Goal: Participate in discussion: Engage in conversation with other users on a specific topic

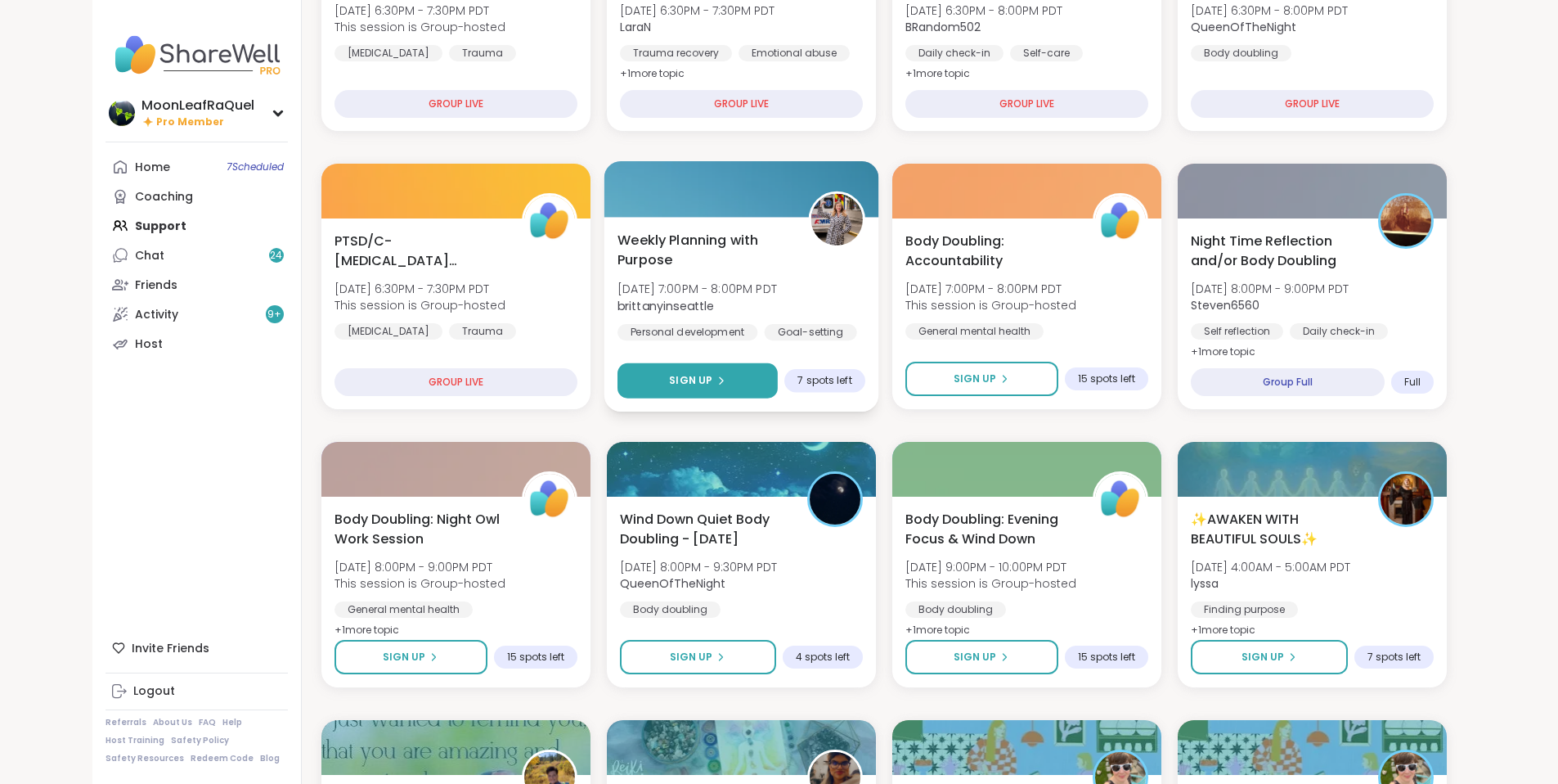
click at [710, 363] on button "Sign Up" at bounding box center [698, 380] width 161 height 35
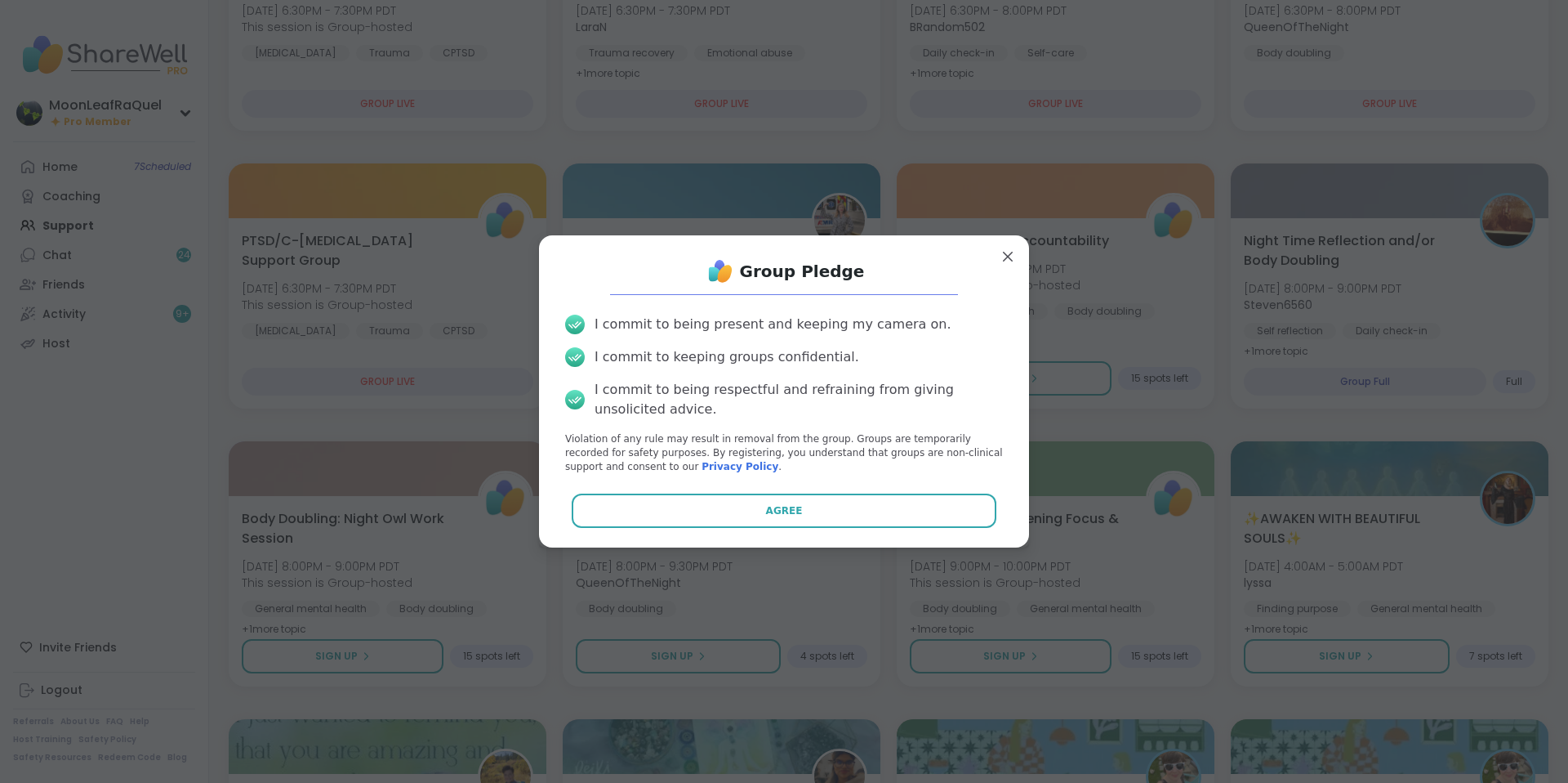
click at [752, 528] on div "Group Pledge I commit to being present and keeping my camera on. I commit to ke…" at bounding box center [784, 391] width 464 height 285
click at [751, 527] on div "Group Pledge I commit to being present and keeping my camera on. I commit to ke…" at bounding box center [784, 391] width 464 height 285
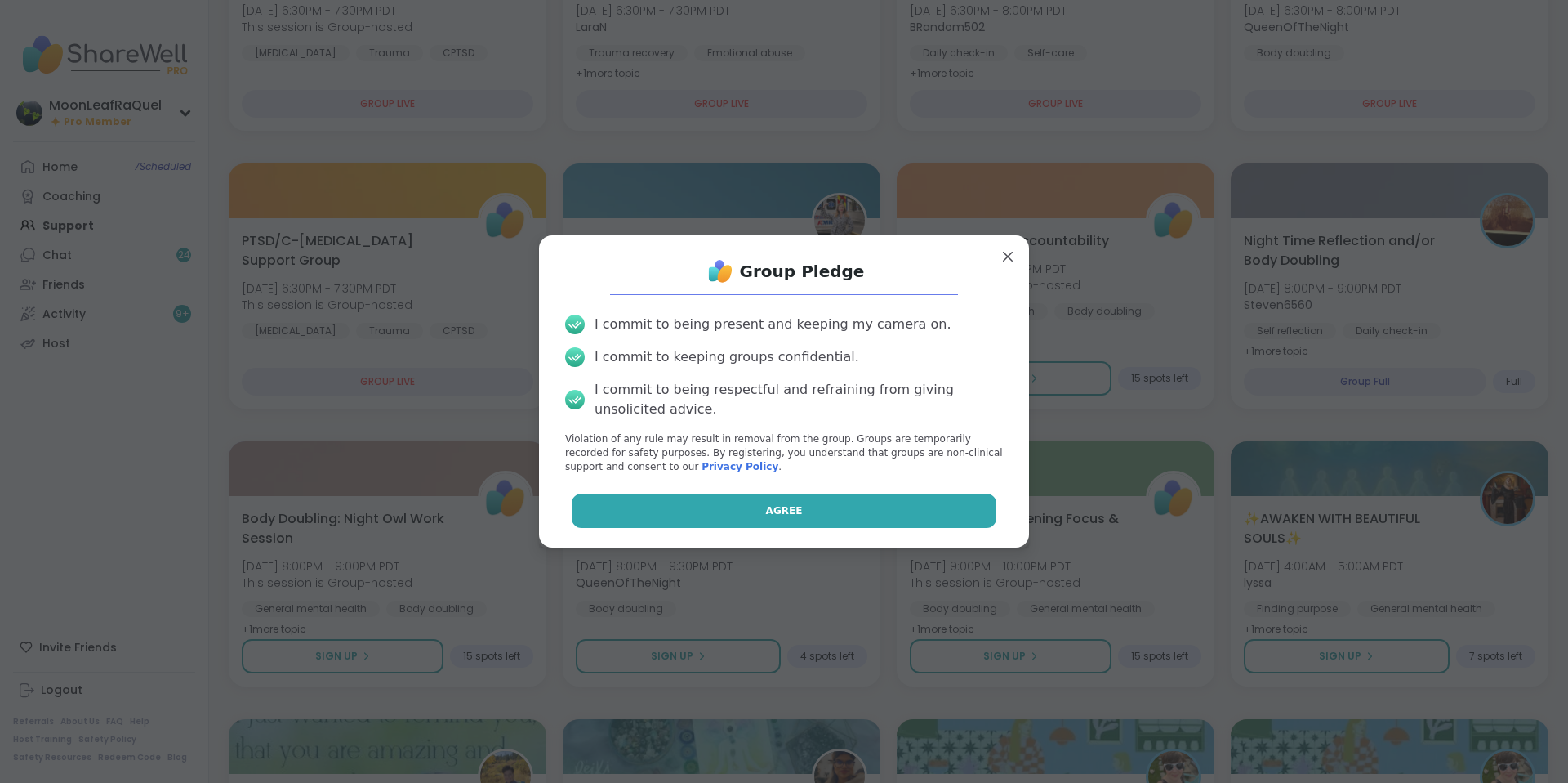
click at [826, 515] on button "Agree" at bounding box center [784, 510] width 425 height 34
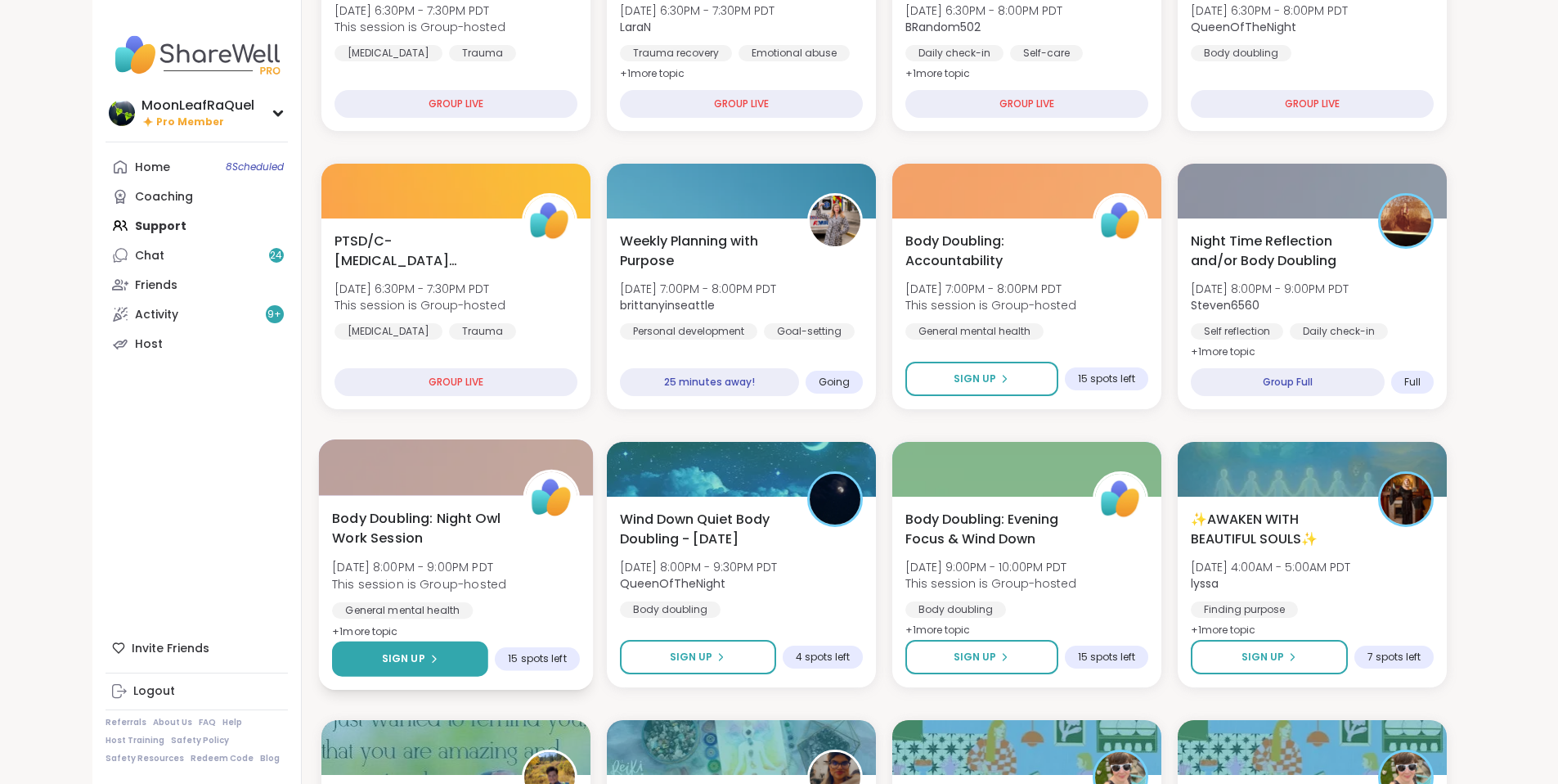
click at [428, 654] on icon at bounding box center [432, 658] width 10 height 10
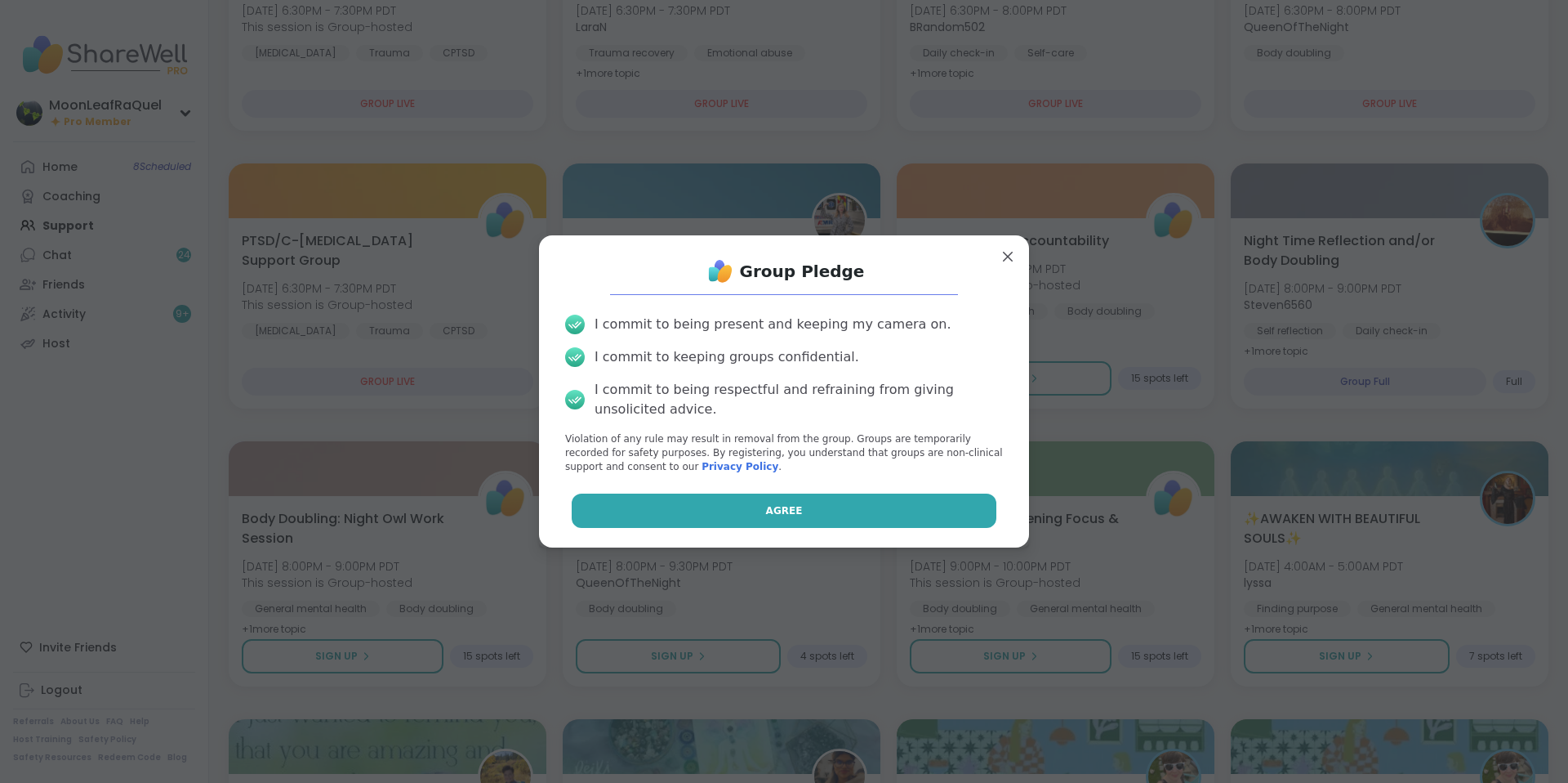
click at [769, 507] on span "Agree" at bounding box center [784, 511] width 37 height 15
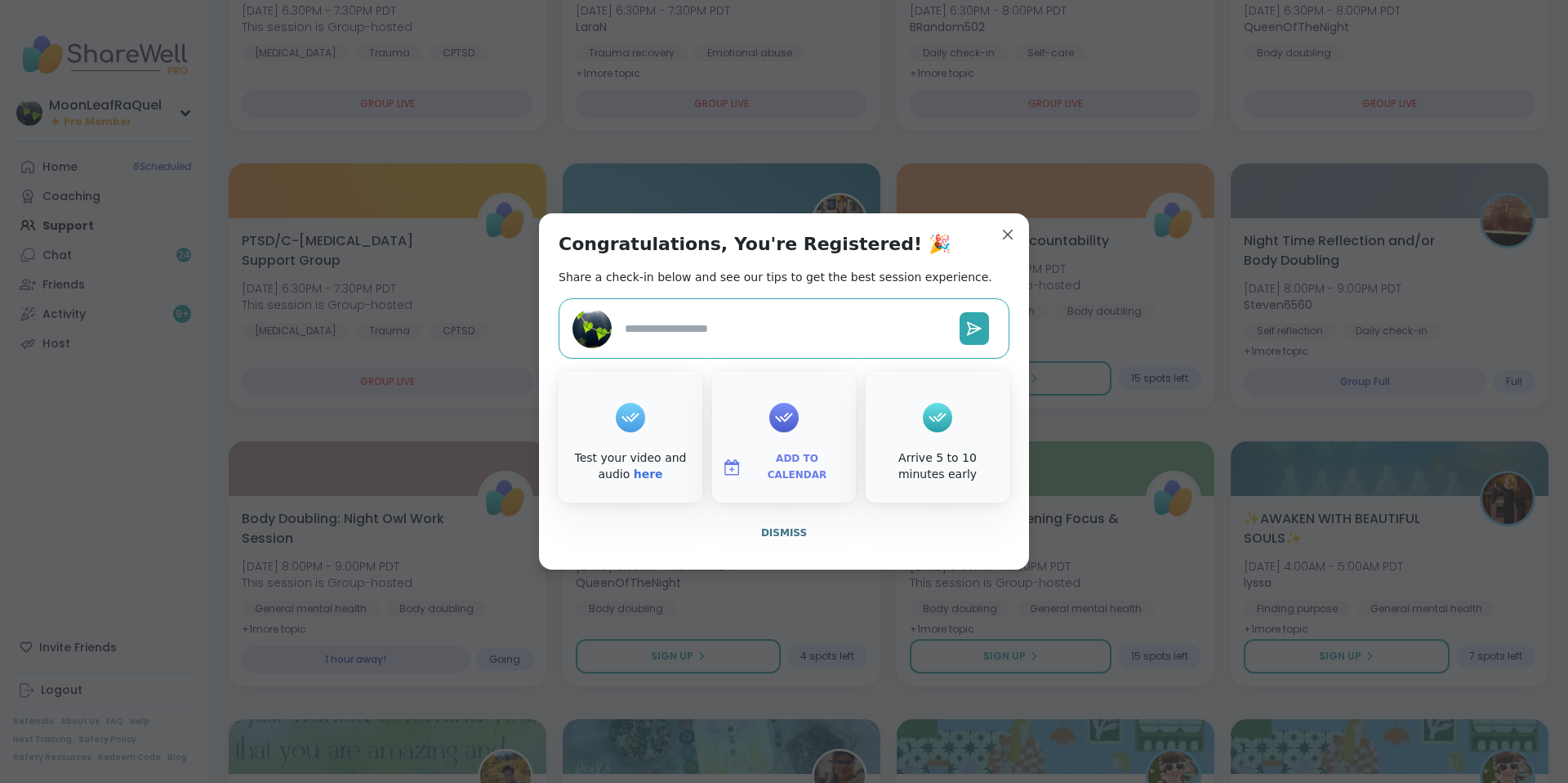
type textarea "*"
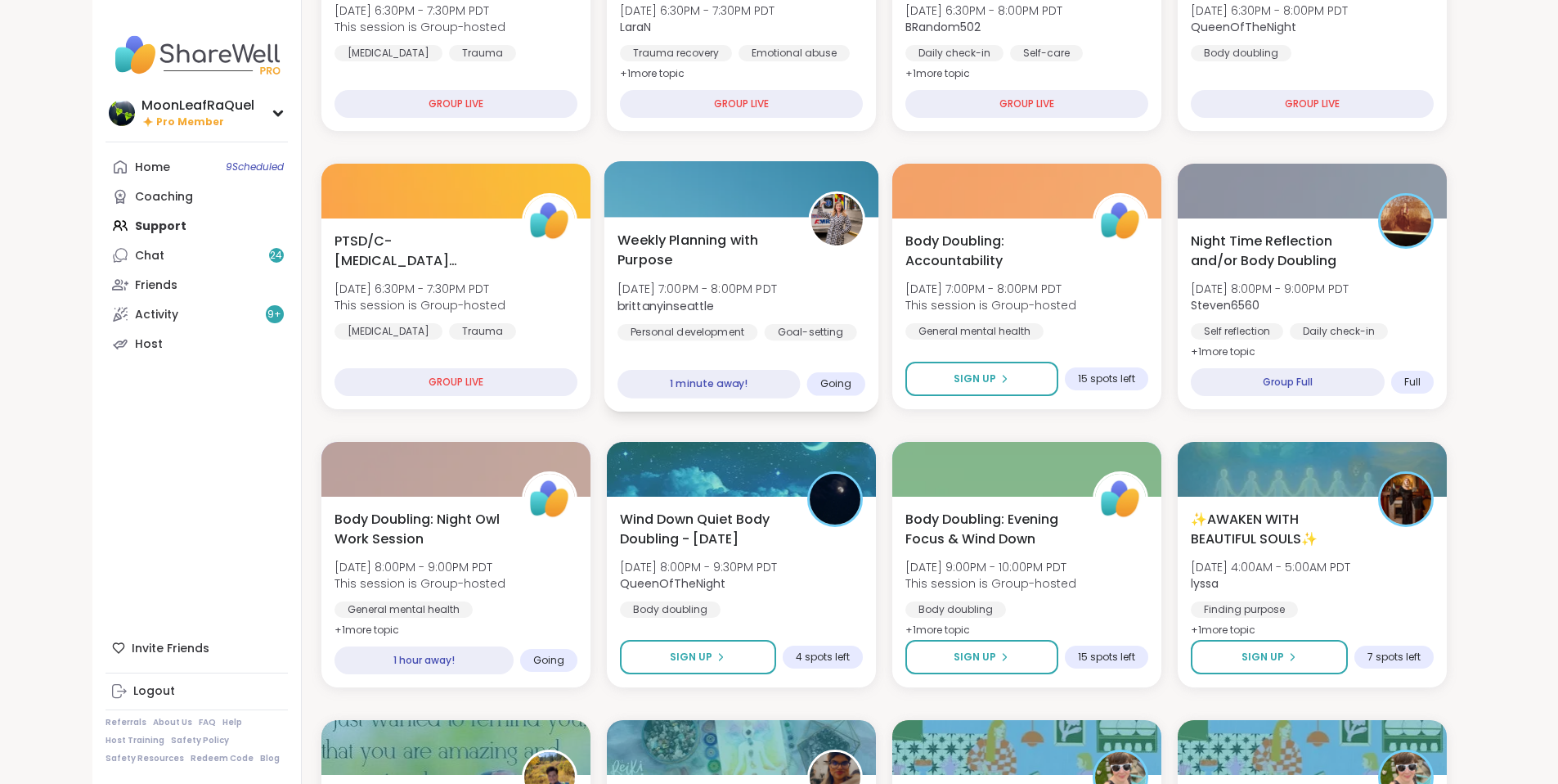
click at [739, 293] on div "Weekly Planning with Purpose [DATE] 7:00PM - 8:00PM PDT brittanyinseattle Perso…" at bounding box center [741, 297] width 248 height 134
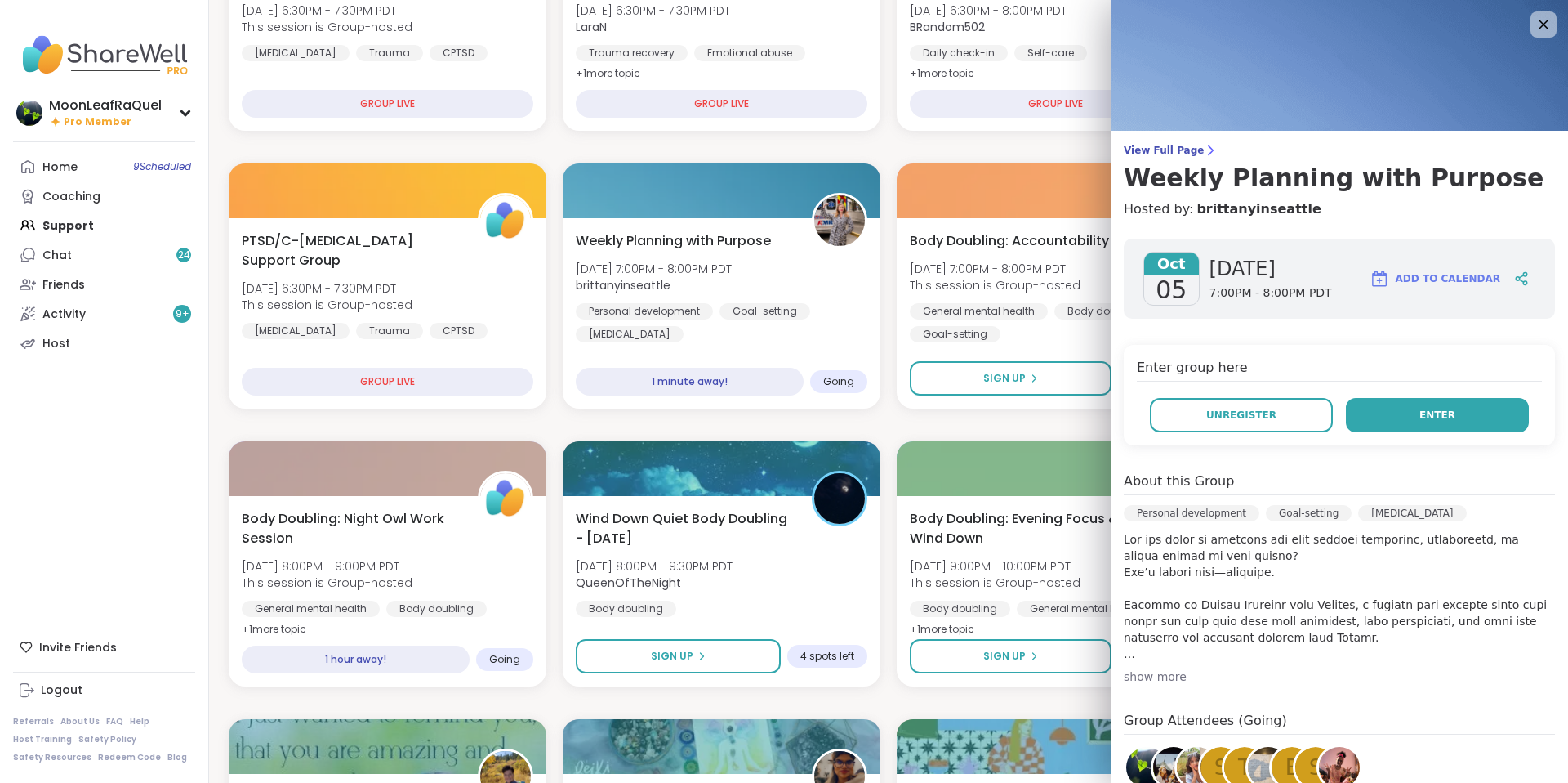
click at [1403, 402] on button "Enter" at bounding box center [1436, 414] width 182 height 34
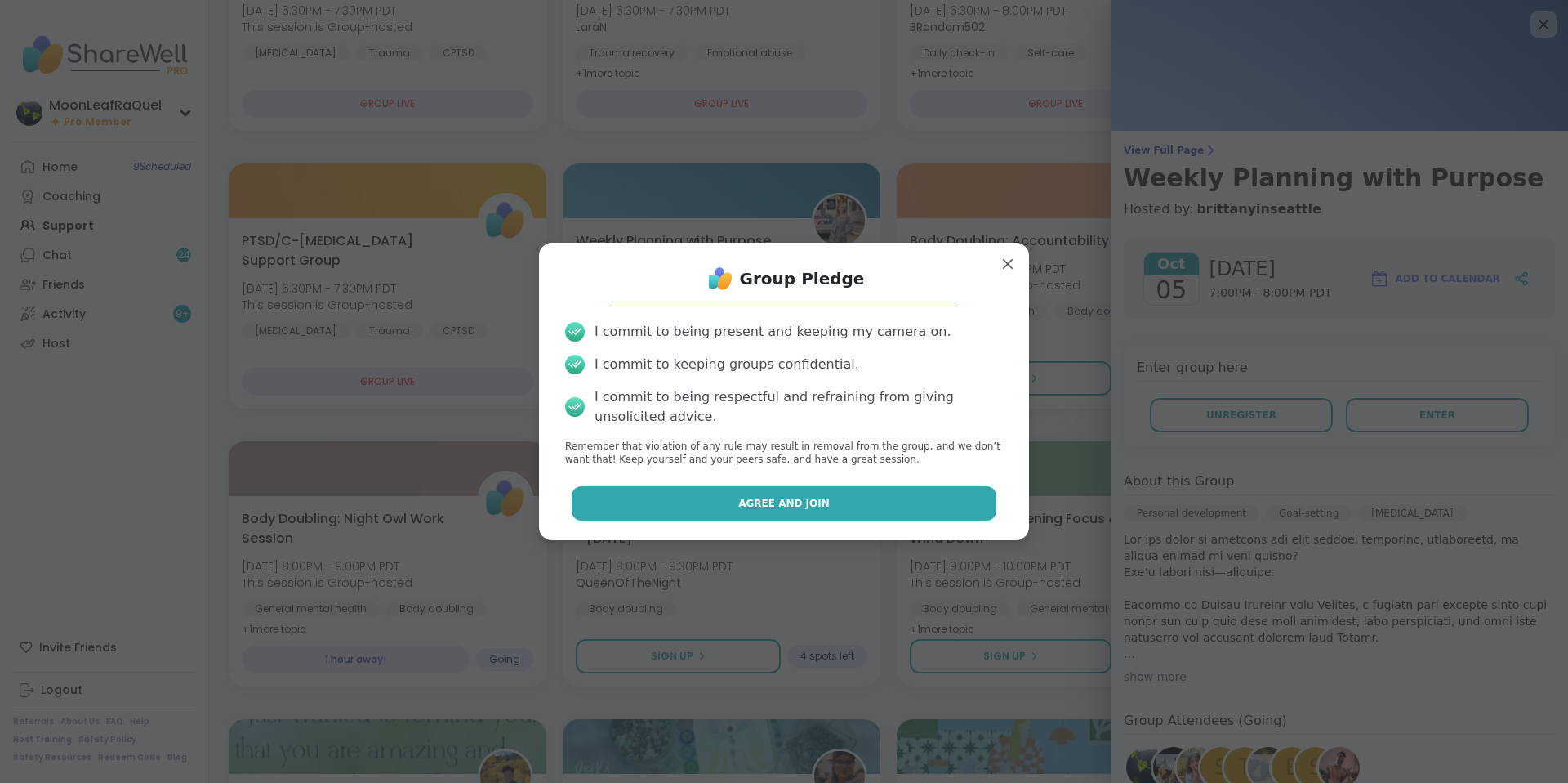
click at [793, 505] on span "Agree and Join" at bounding box center [784, 503] width 92 height 15
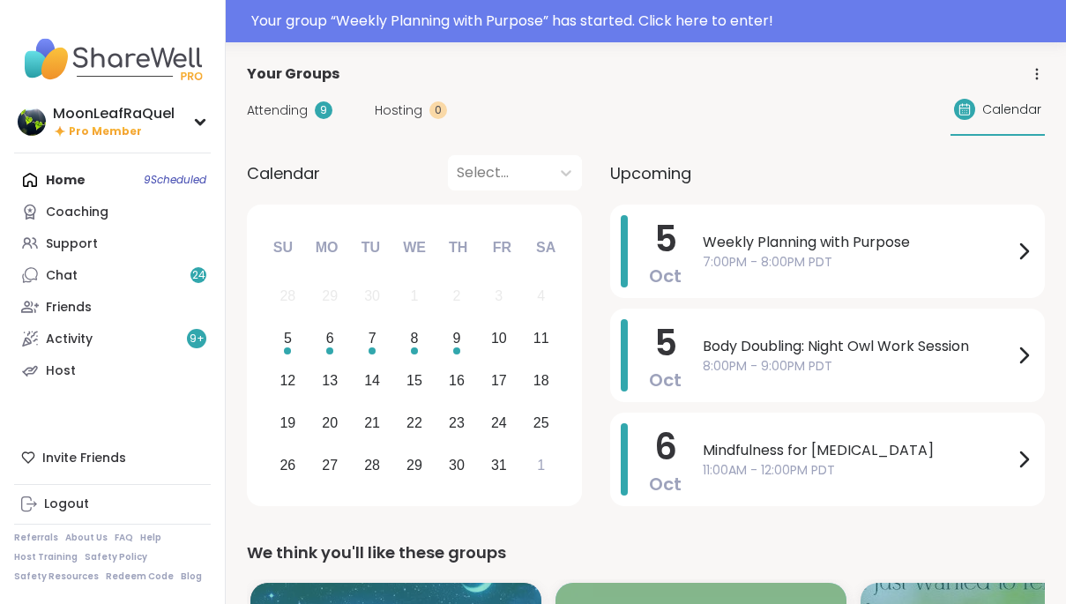
click at [279, 108] on span "Attending" at bounding box center [277, 110] width 61 height 19
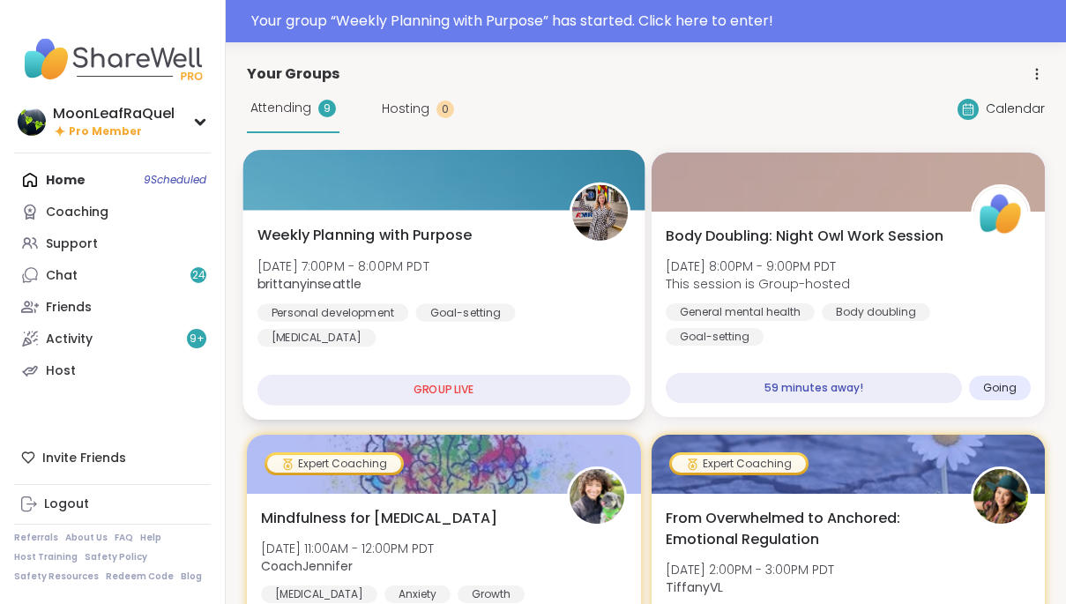
click at [495, 262] on div "Weekly Planning with Purpose [DATE] 7:00PM - 8:00PM PDT brittanyinseattle Perso…" at bounding box center [443, 286] width 373 height 123
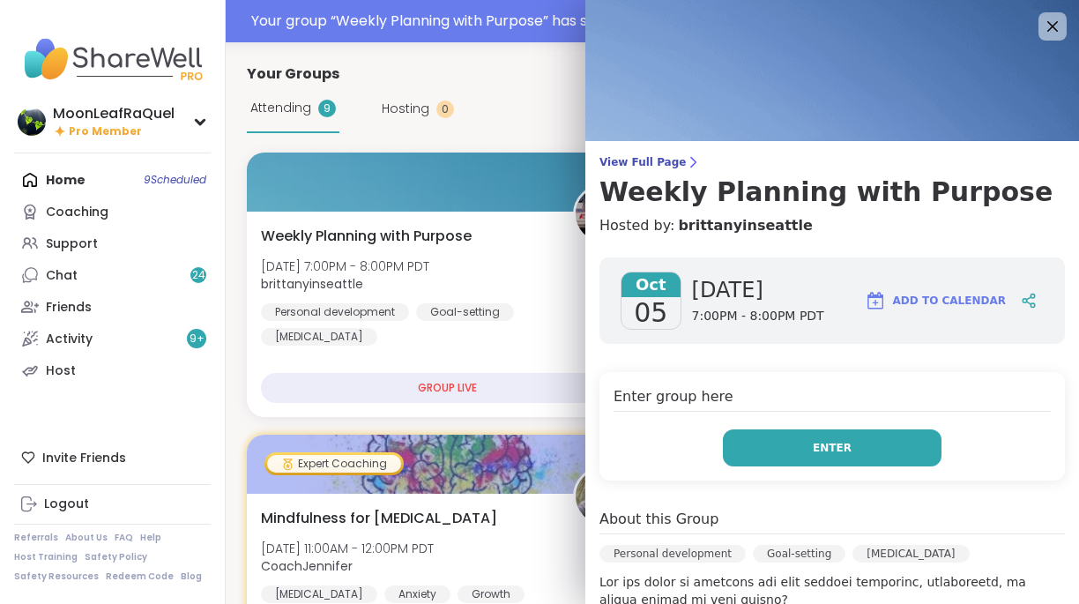
click at [878, 450] on button "Enter" at bounding box center [832, 447] width 219 height 37
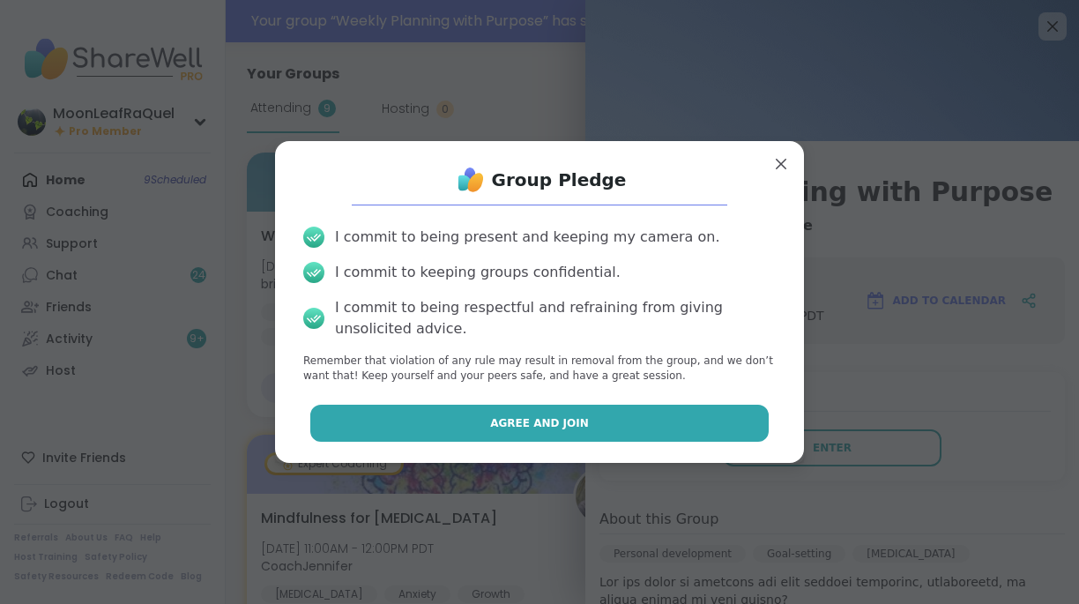
click at [599, 407] on button "Agree and Join" at bounding box center [539, 423] width 459 height 37
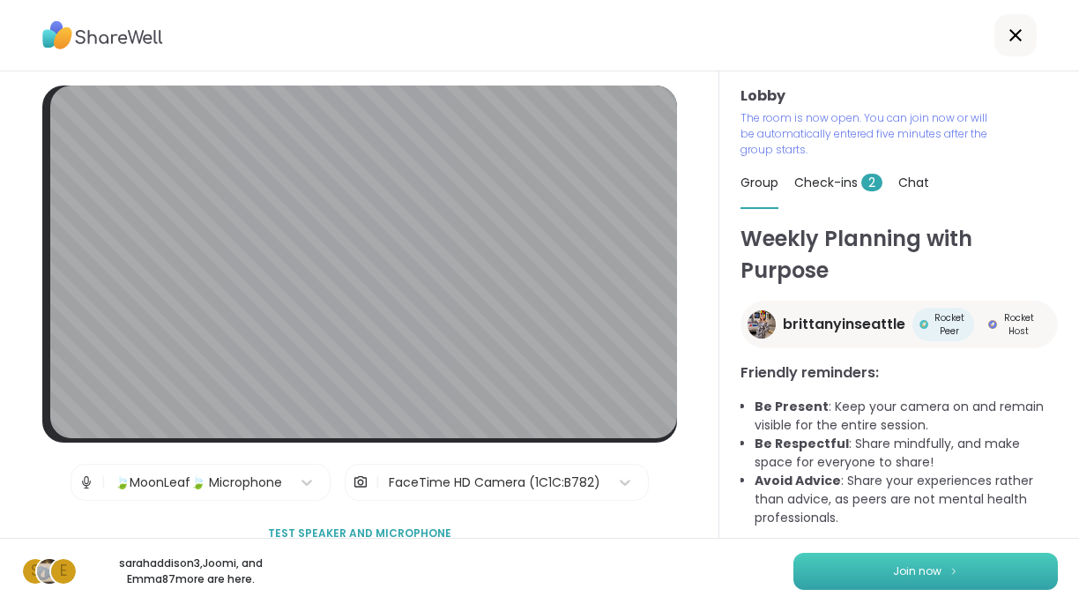
click at [897, 569] on span "Join now" at bounding box center [917, 571] width 48 height 16
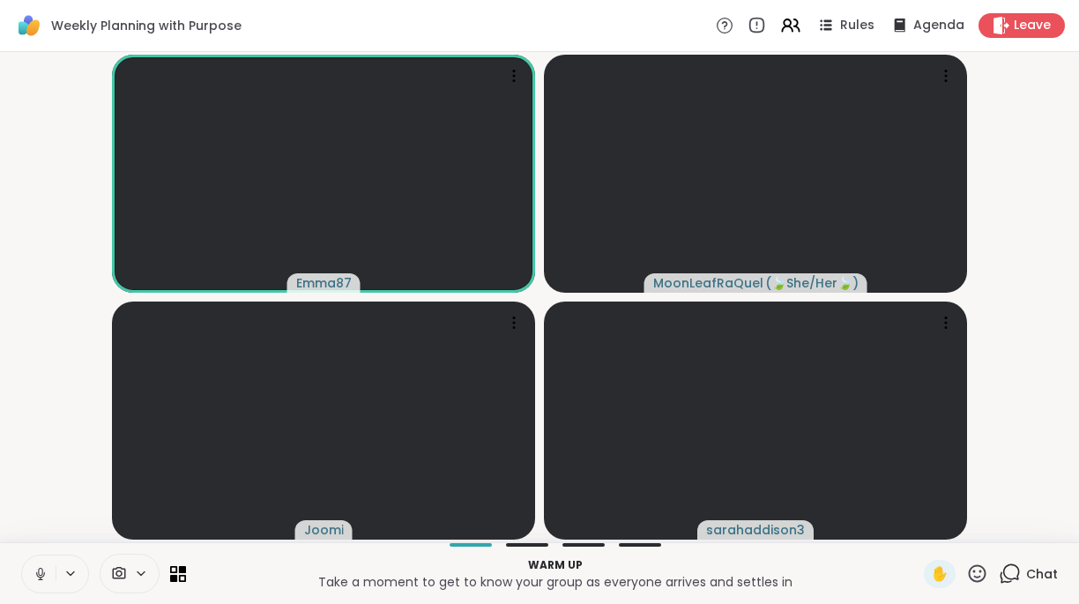
click at [42, 560] on button at bounding box center [38, 573] width 33 height 37
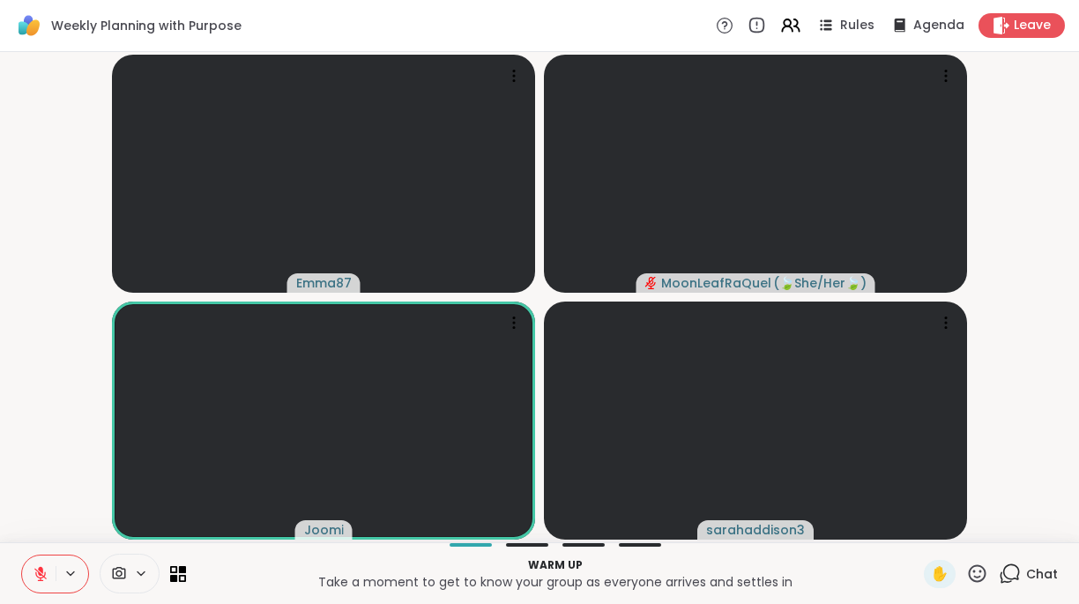
click at [1026, 565] on span "Chat" at bounding box center [1042, 574] width 32 height 18
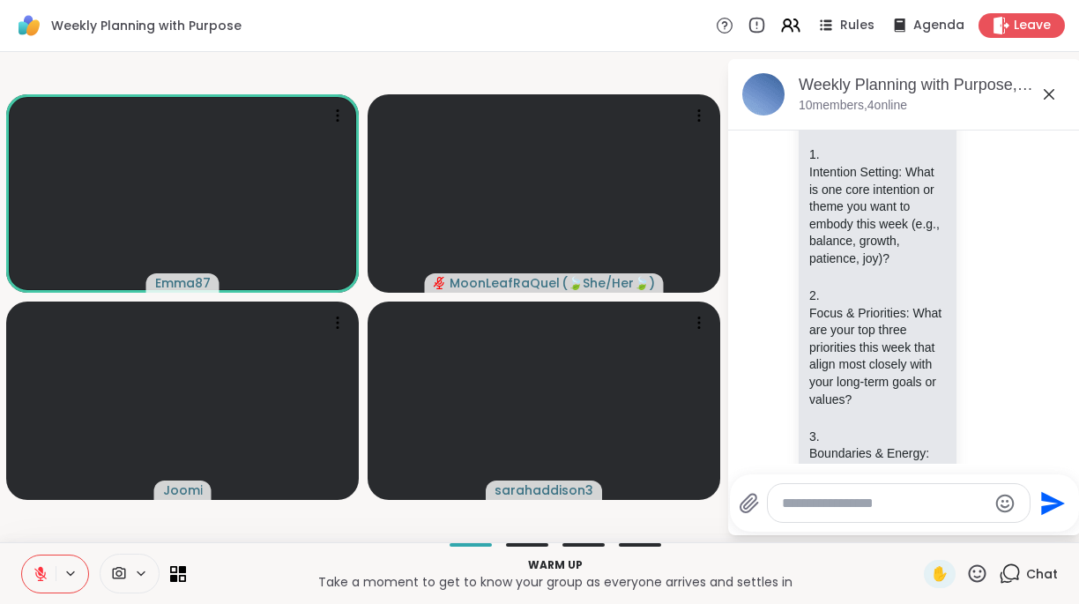
scroll to position [265, 0]
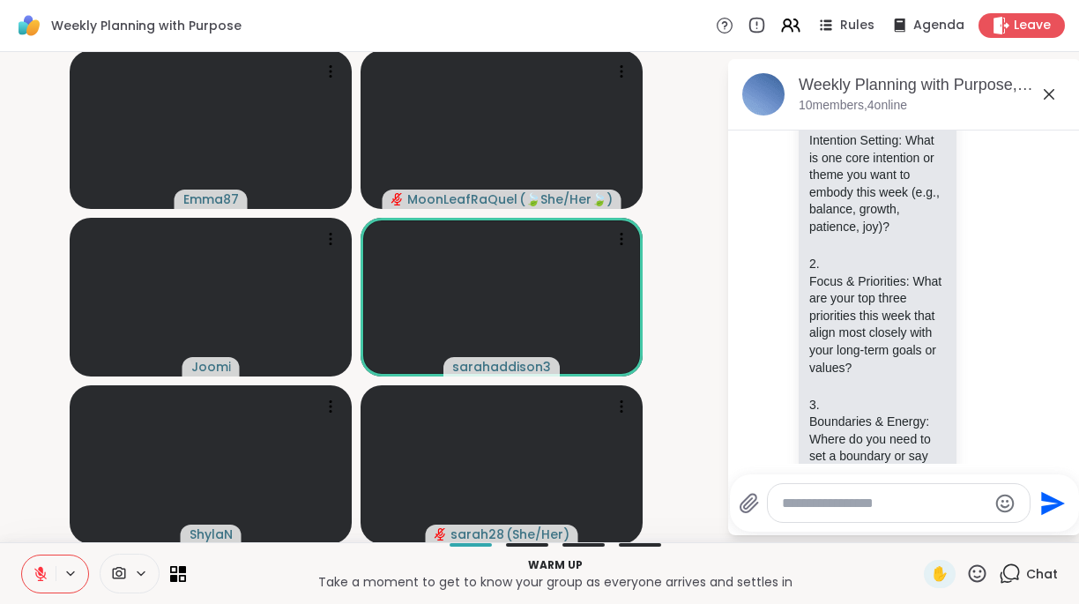
click at [48, 569] on icon at bounding box center [41, 574] width 16 height 16
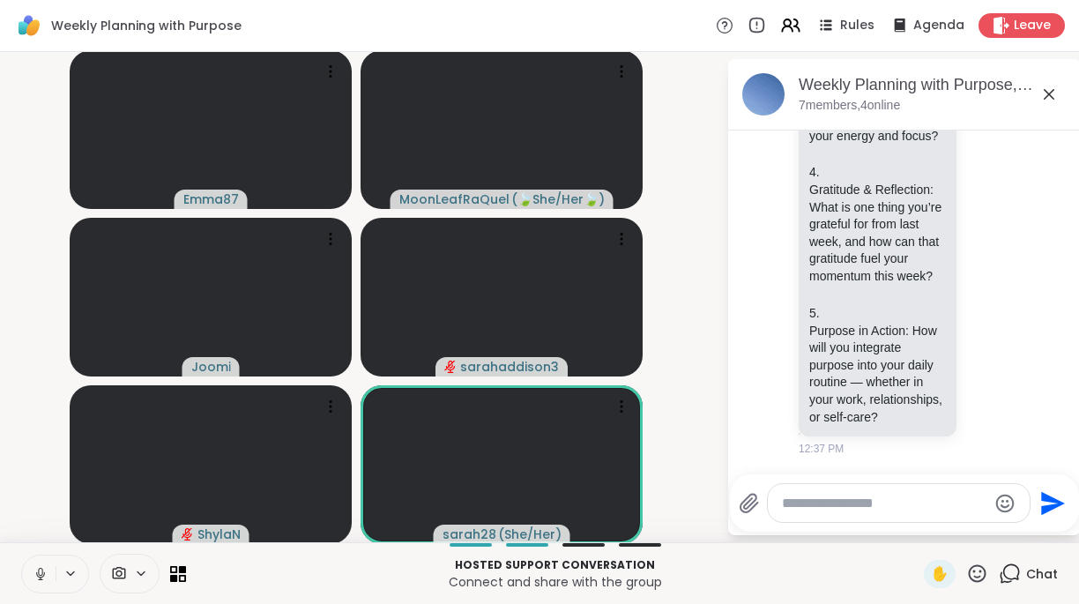
scroll to position [812, 0]
drag, startPoint x: 1076, startPoint y: 502, endPoint x: 1078, endPoint y: 492, distance: 10.7
click at [1065, 492] on html "Weekly Planning with Purpose Rules Agenda Leave Emma87 MoonLeafRaQuel ( 🍃She/He…" at bounding box center [539, 302] width 1079 height 604
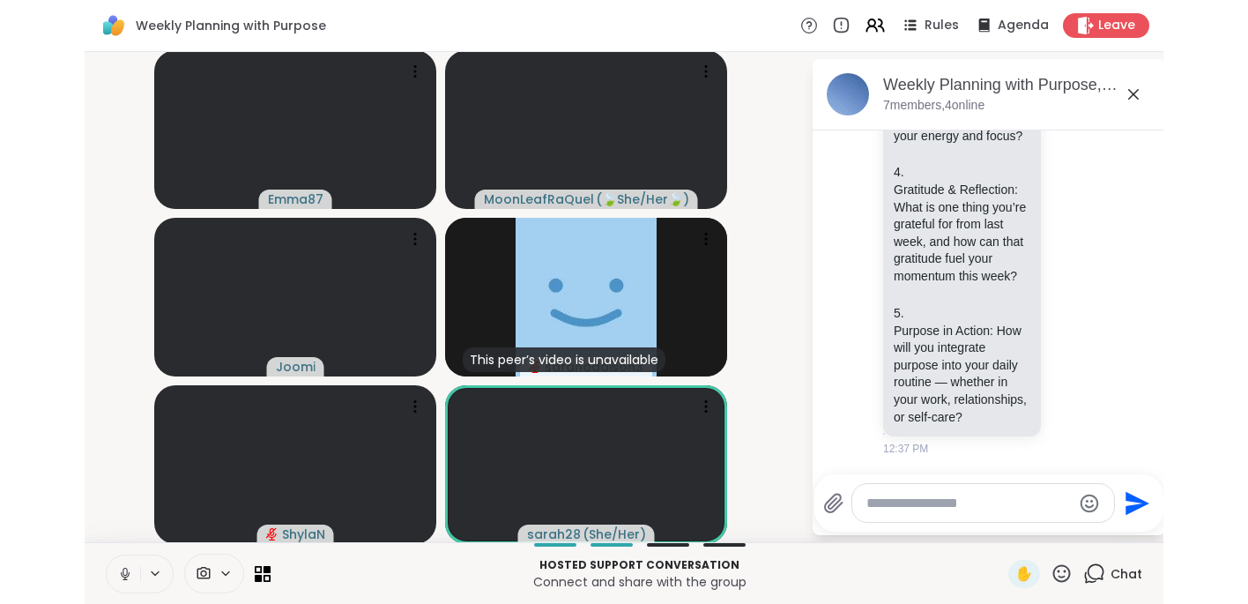
scroll to position [810, 0]
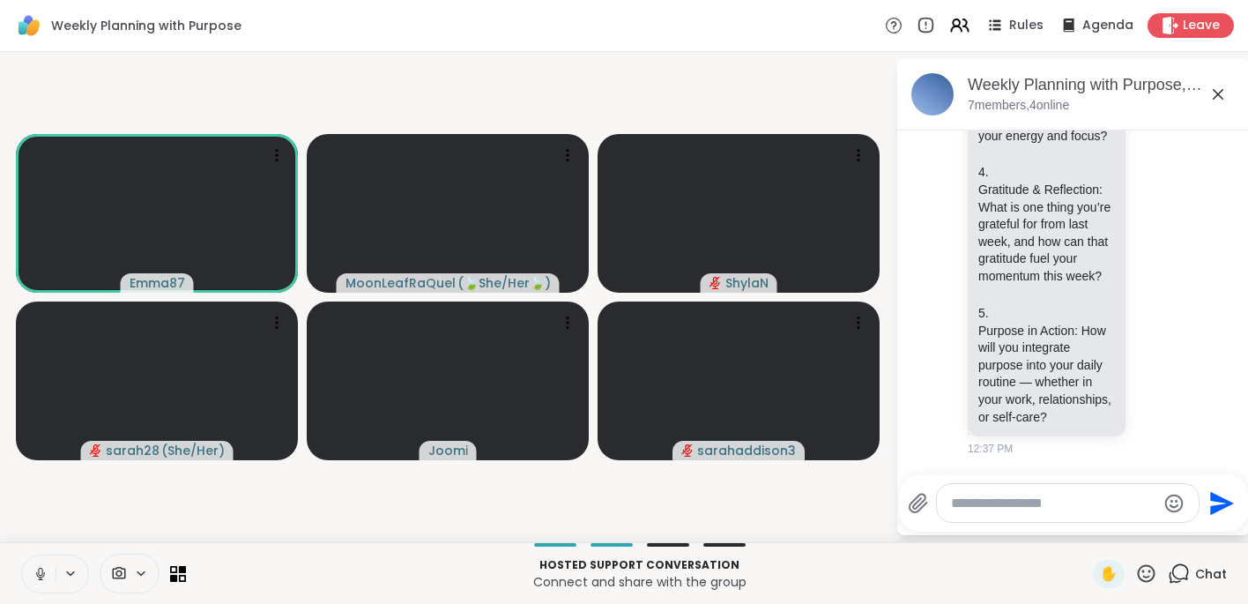
click at [42, 572] on icon at bounding box center [41, 574] width 16 height 16
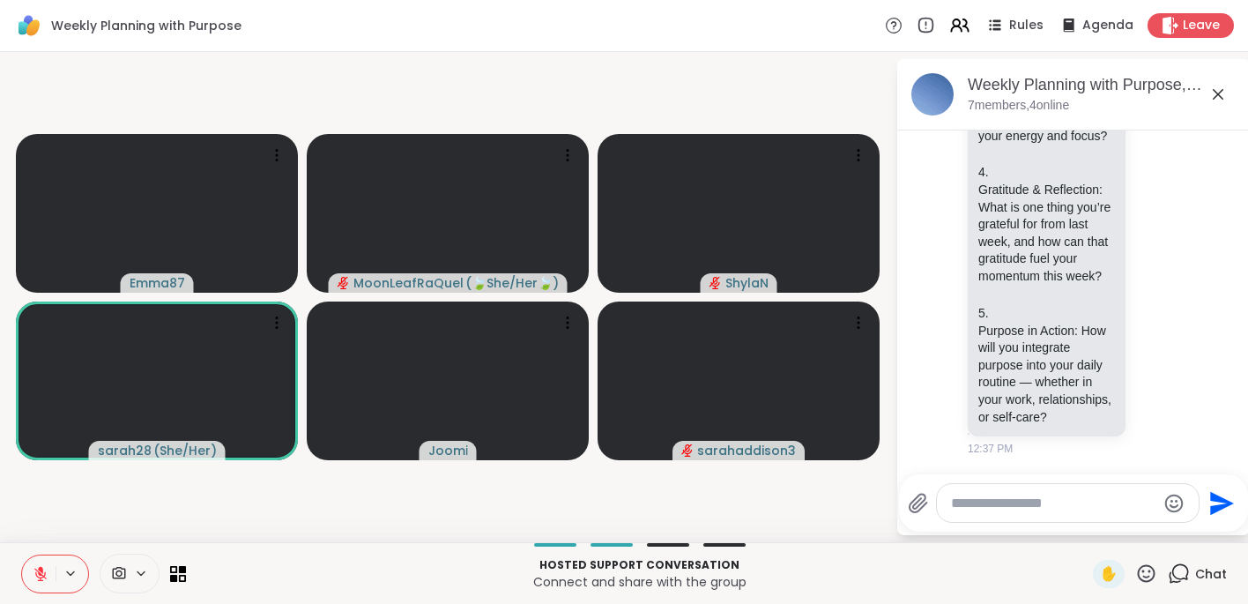
click at [40, 572] on icon at bounding box center [40, 574] width 12 height 12
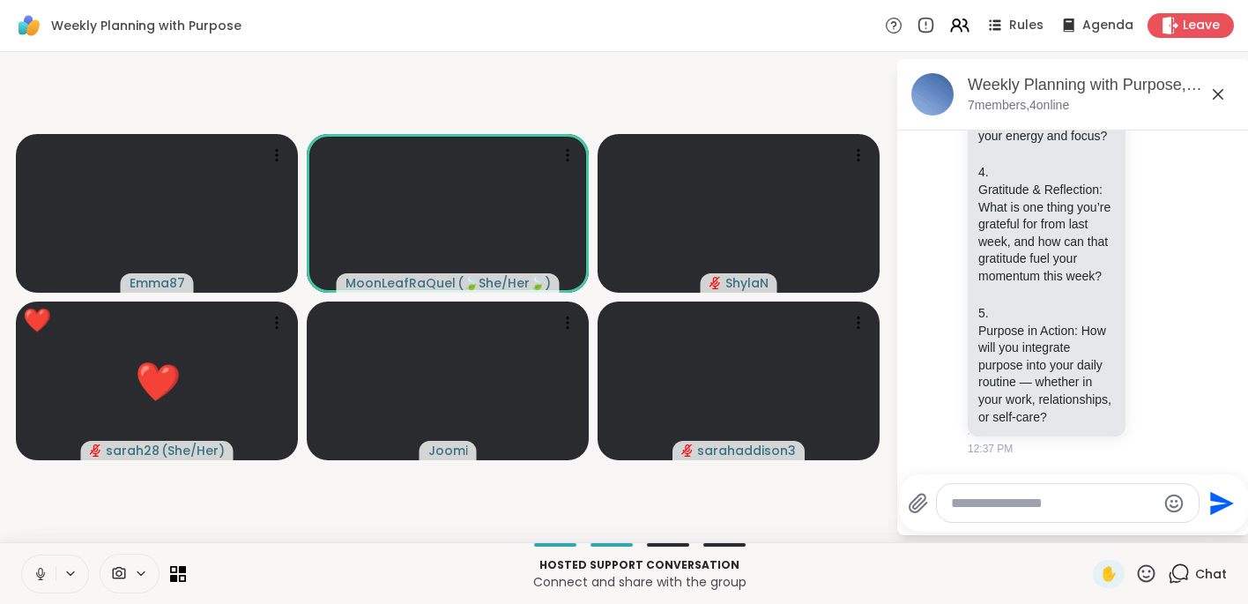
click at [46, 573] on icon at bounding box center [41, 574] width 16 height 16
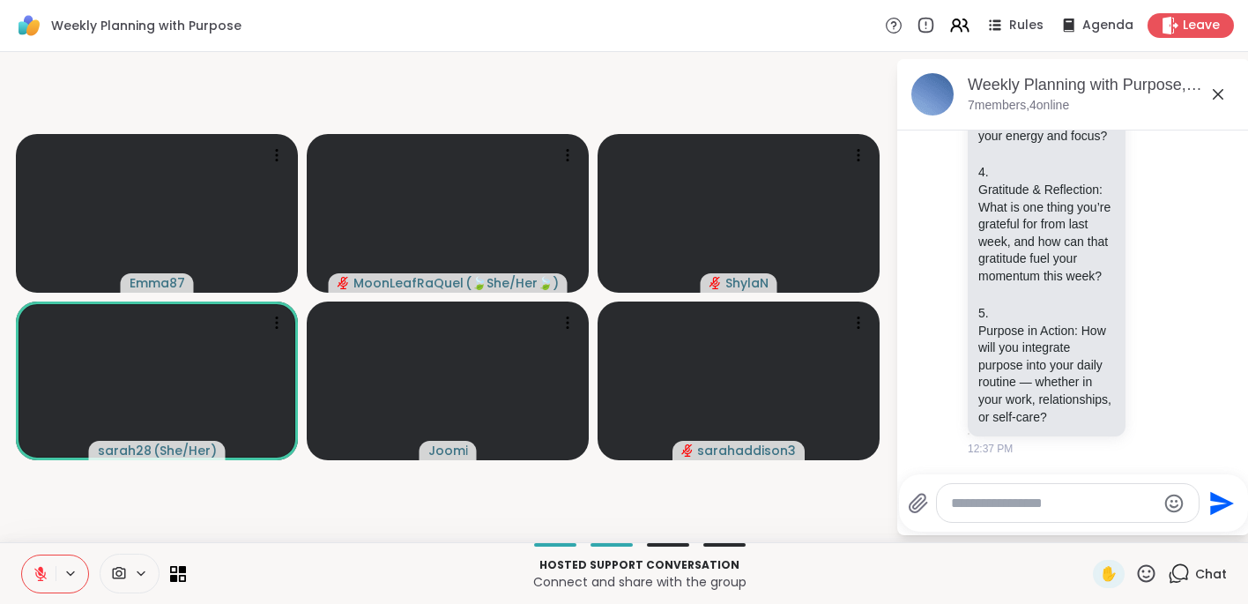
click at [46, 574] on icon at bounding box center [41, 574] width 16 height 16
click at [43, 572] on icon at bounding box center [41, 574] width 16 height 16
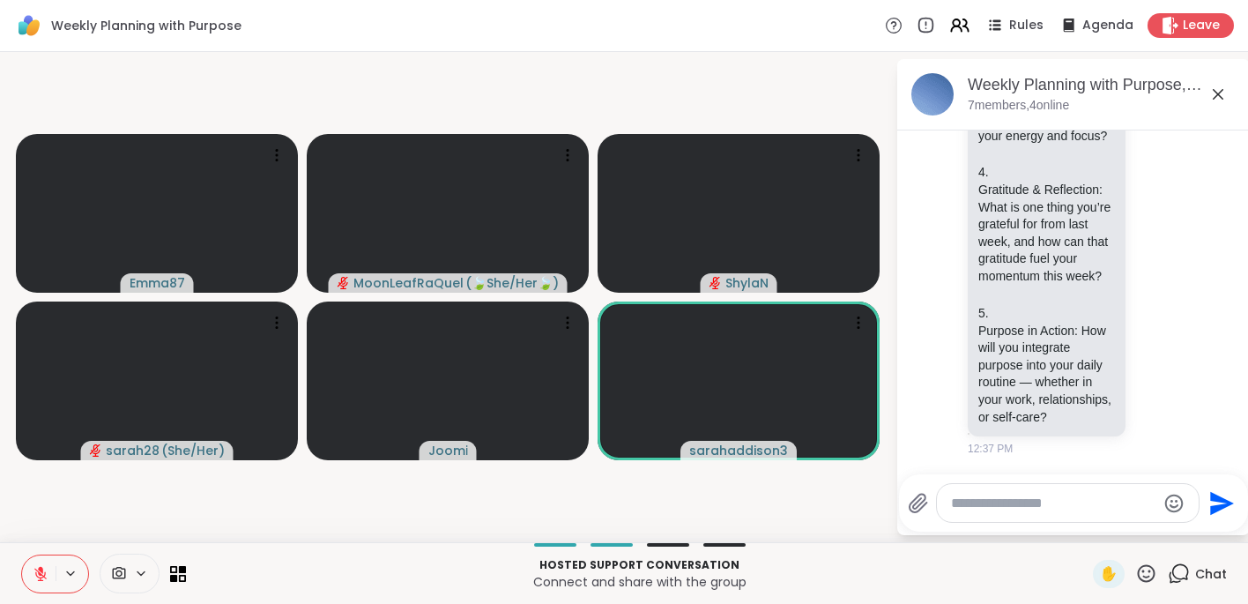
click at [22, 555] on button at bounding box center [38, 573] width 33 height 37
click at [41, 569] on icon at bounding box center [40, 572] width 4 height 8
click at [30, 563] on button at bounding box center [38, 573] width 33 height 37
click at [33, 573] on icon at bounding box center [41, 574] width 16 height 16
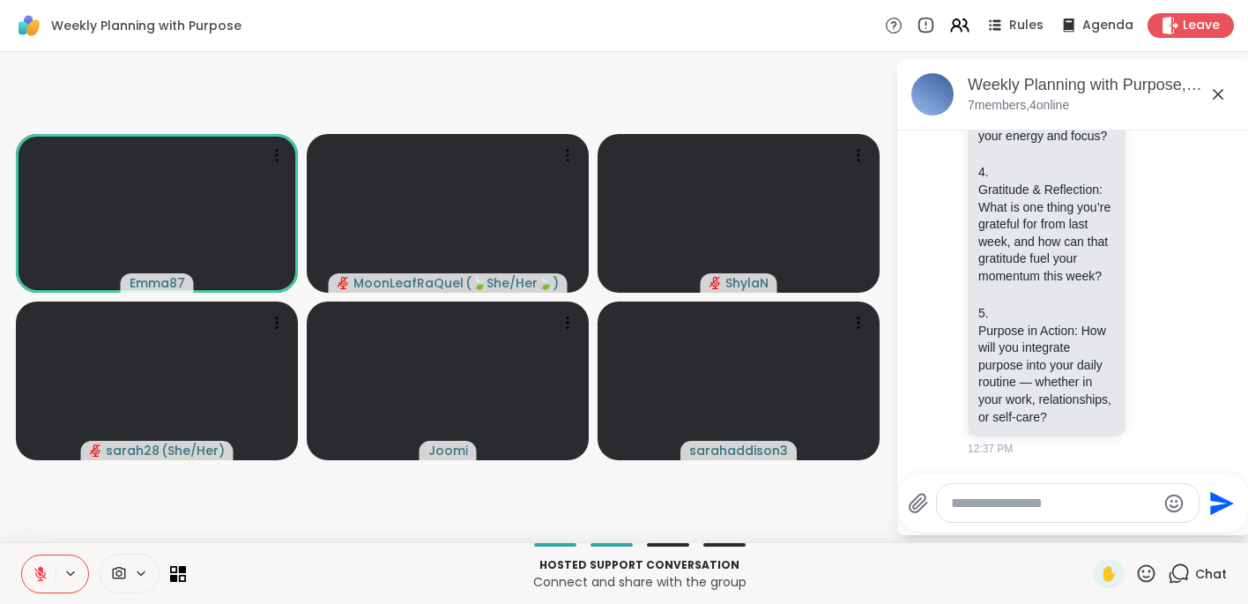
click at [47, 569] on icon at bounding box center [41, 574] width 16 height 16
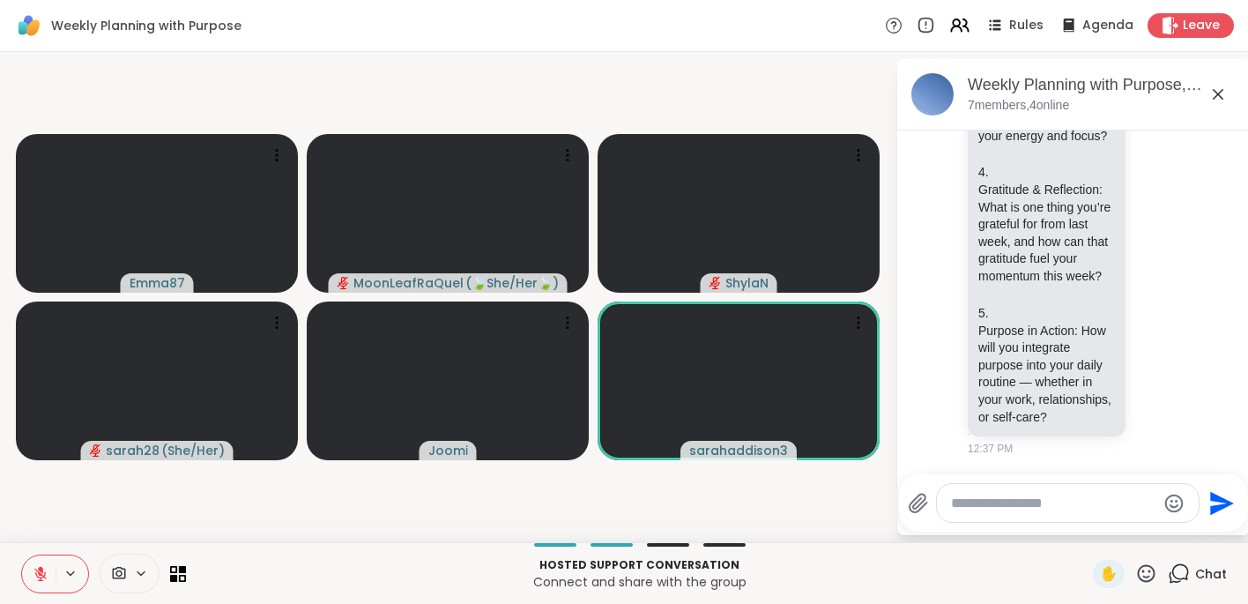
click at [46, 574] on icon at bounding box center [41, 574] width 16 height 16
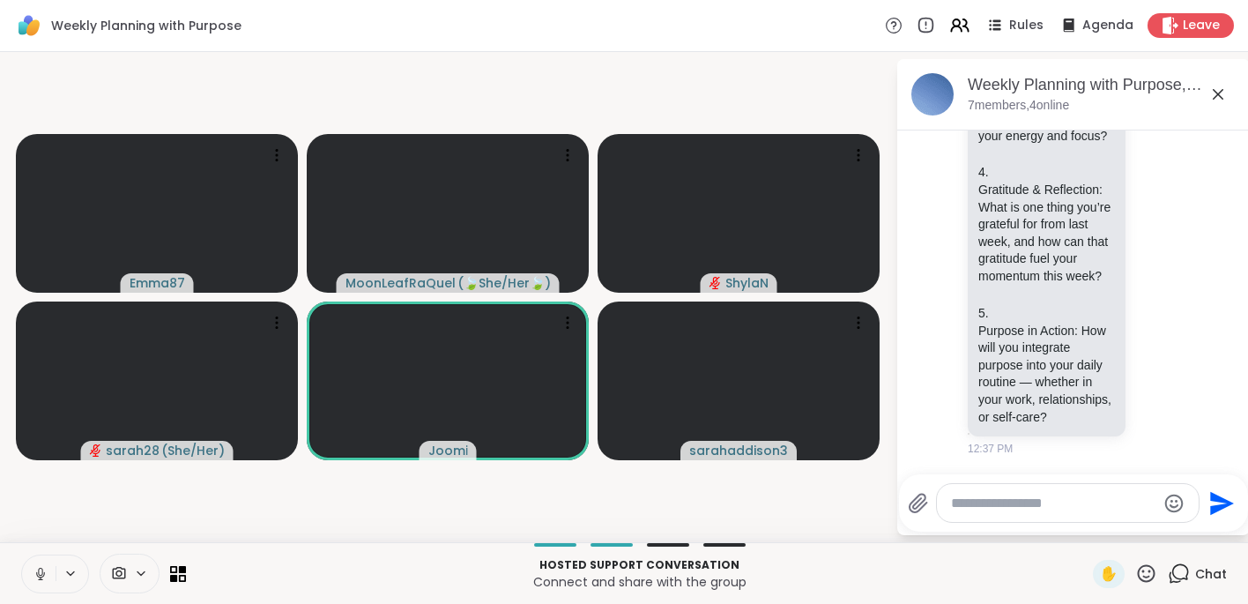
click at [42, 569] on icon at bounding box center [41, 574] width 16 height 16
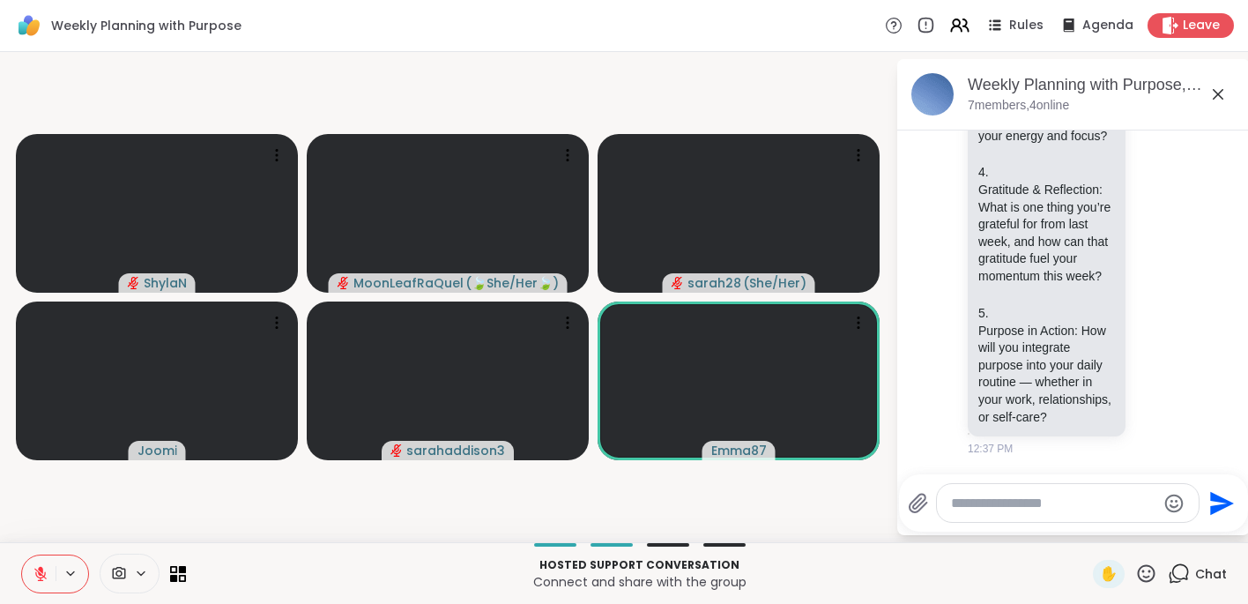
click at [1065, 569] on icon at bounding box center [1146, 573] width 22 height 22
click at [1065, 532] on div "❤️" at bounding box center [1095, 527] width 32 height 28
click at [1065, 532] on div "Weekly Planning with Purpose, [DATE] 7 members, 4 online [DATE] brittanyinseatt…" at bounding box center [1073, 297] width 353 height 476
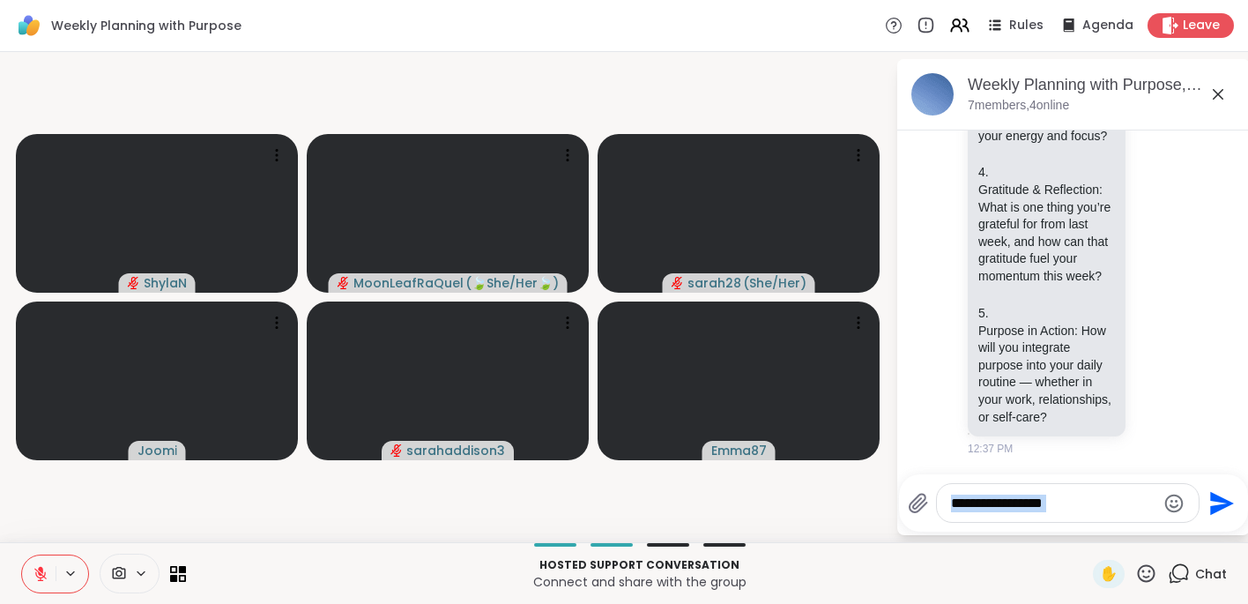
click at [41, 570] on icon at bounding box center [41, 574] width 16 height 16
click at [43, 574] on icon at bounding box center [40, 573] width 9 height 5
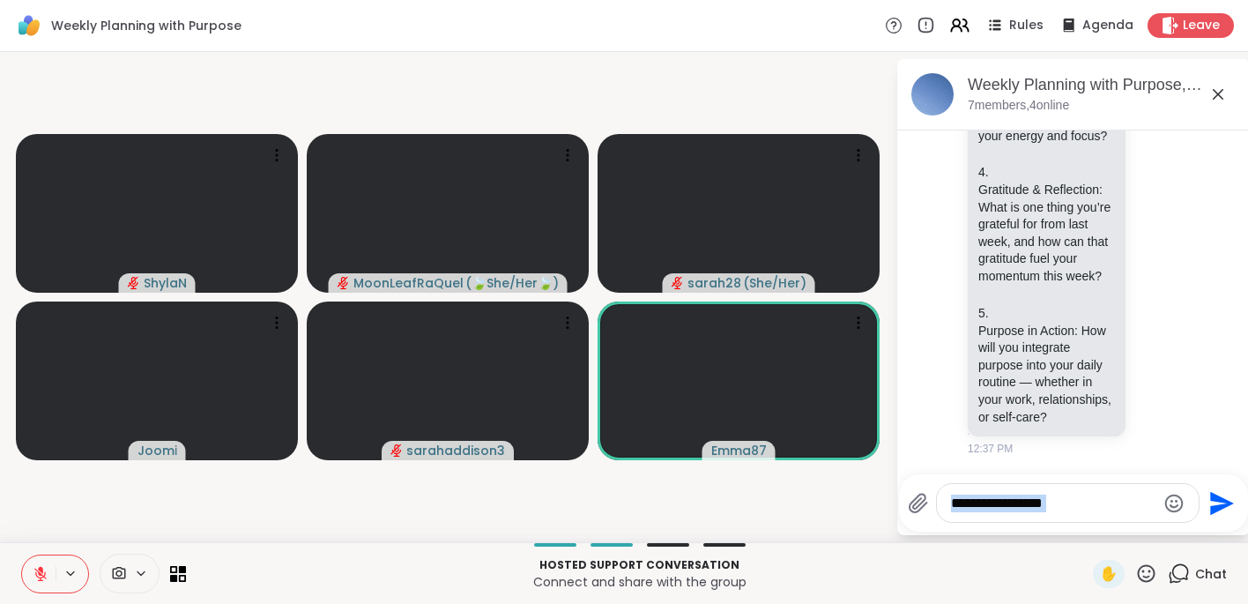
click at [43, 575] on icon at bounding box center [41, 574] width 16 height 16
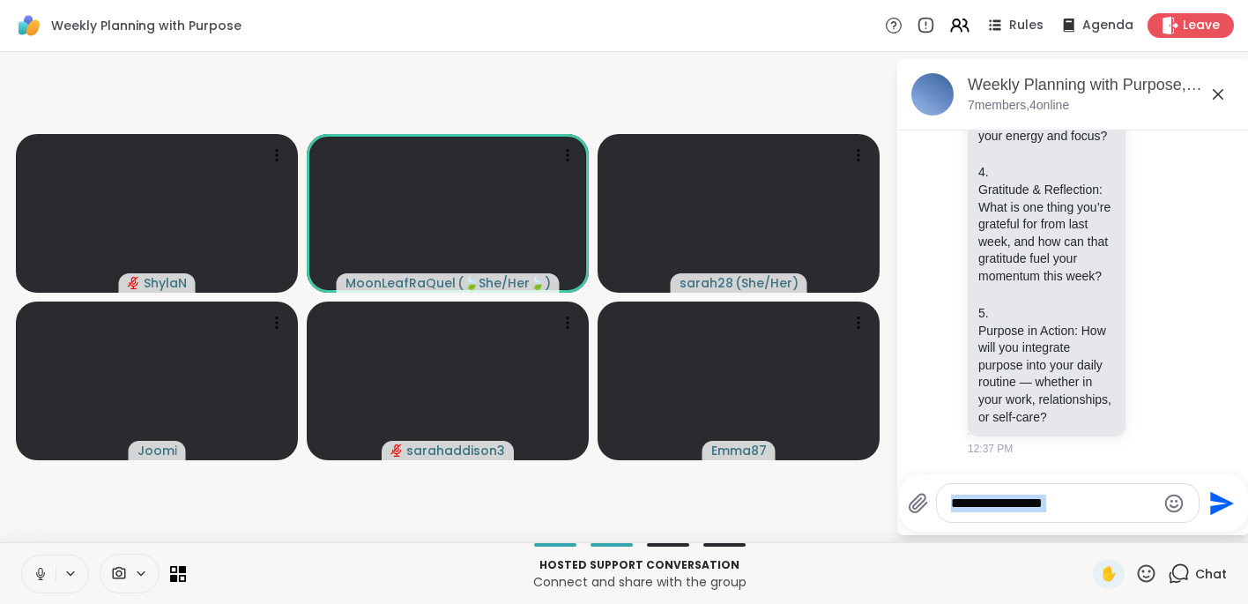
click at [42, 573] on icon at bounding box center [41, 574] width 16 height 16
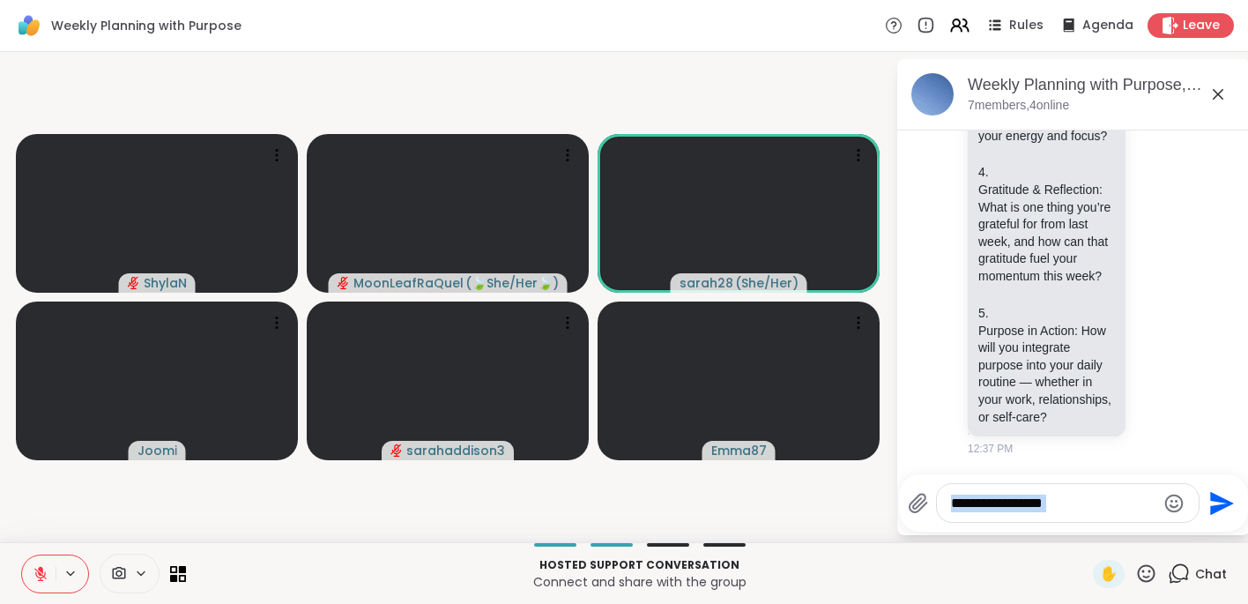
click at [36, 573] on icon at bounding box center [41, 574] width 16 height 16
click at [41, 568] on icon at bounding box center [40, 572] width 4 height 8
click at [41, 568] on icon at bounding box center [40, 569] width 5 height 7
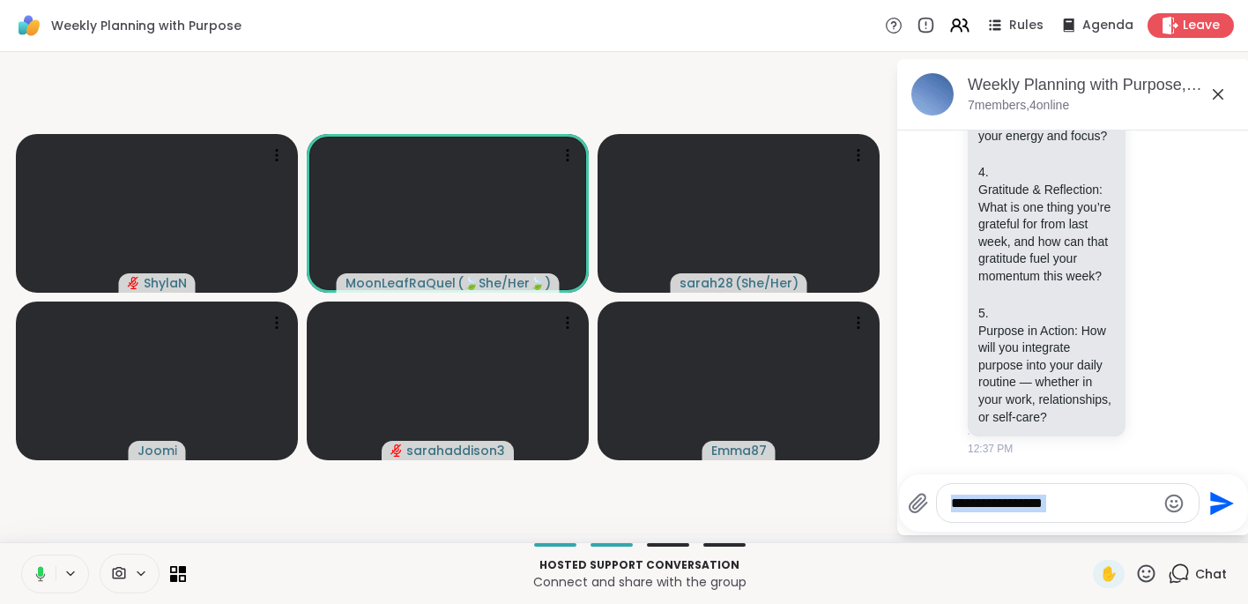
click at [38, 575] on icon at bounding box center [38, 574] width 16 height 16
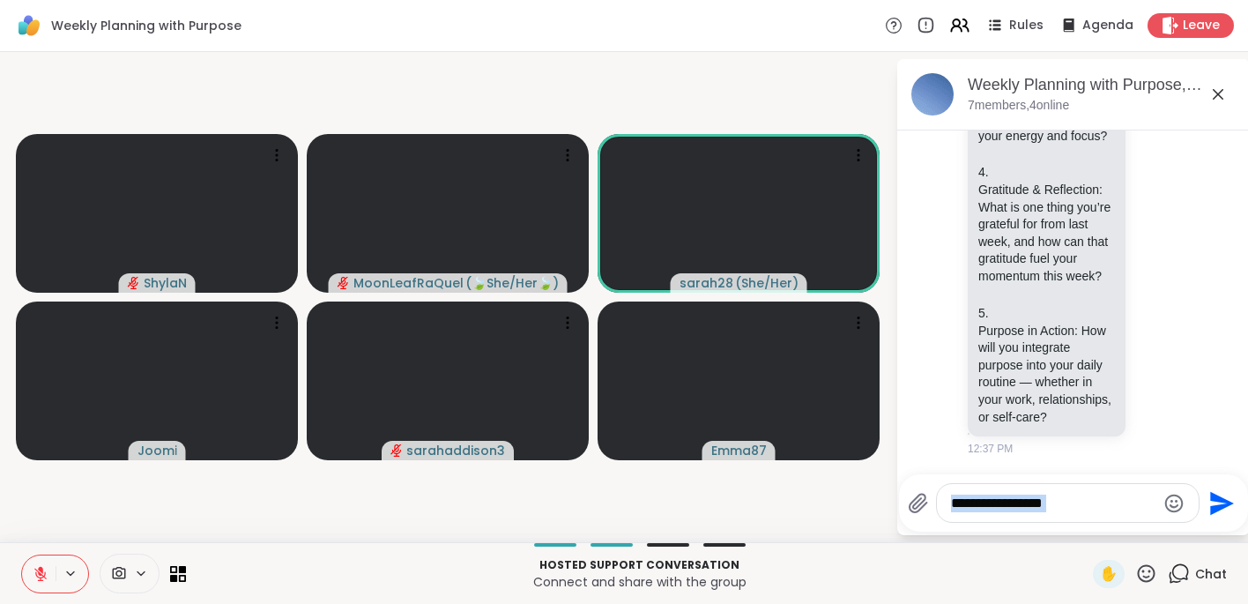
click at [37, 571] on icon at bounding box center [41, 574] width 16 height 16
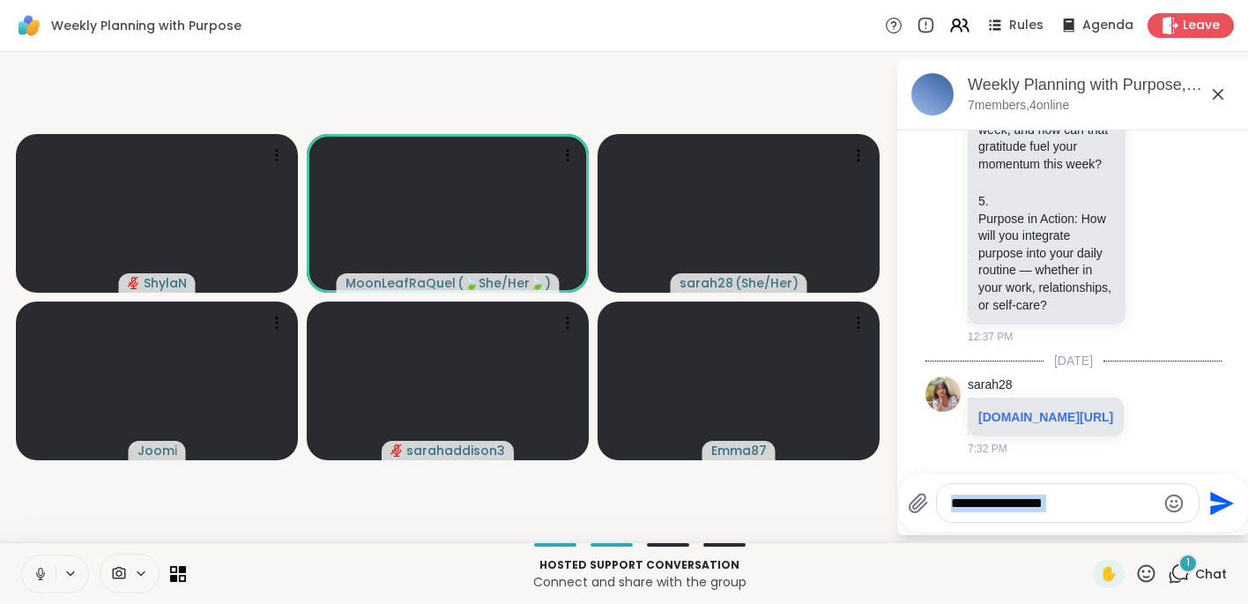
scroll to position [923, 0]
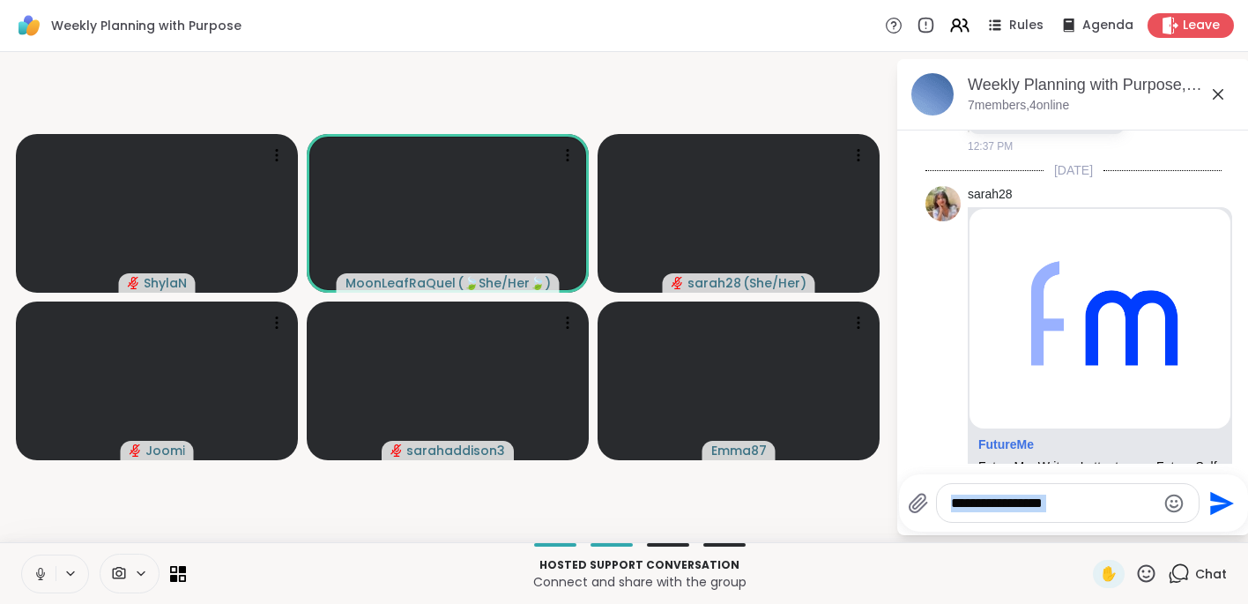
click at [38, 570] on icon at bounding box center [40, 572] width 4 height 8
click at [38, 570] on icon at bounding box center [41, 574] width 16 height 16
click at [41, 566] on icon at bounding box center [41, 574] width 16 height 16
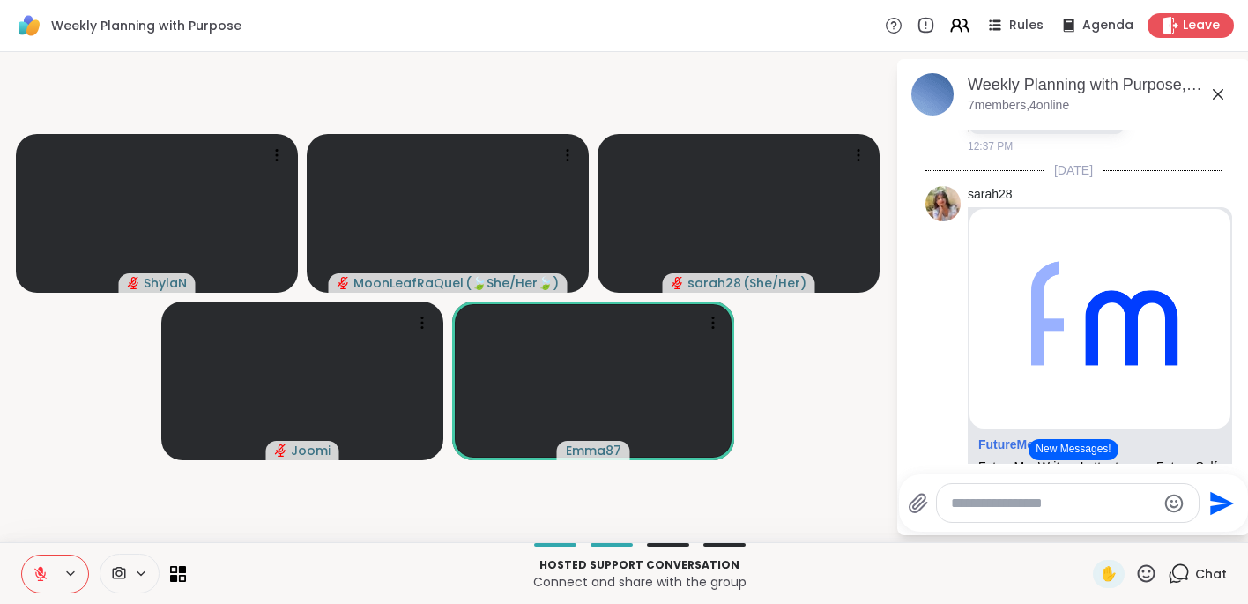
click at [867, 446] on video-player-container "ShylaN MoonLeafRaQuel ( 🍃She/Her🍃 ) sarah28 ( She/Her ) Joomi Emma87" at bounding box center [448, 297] width 875 height 476
click at [1065, 90] on icon at bounding box center [1218, 94] width 21 height 21
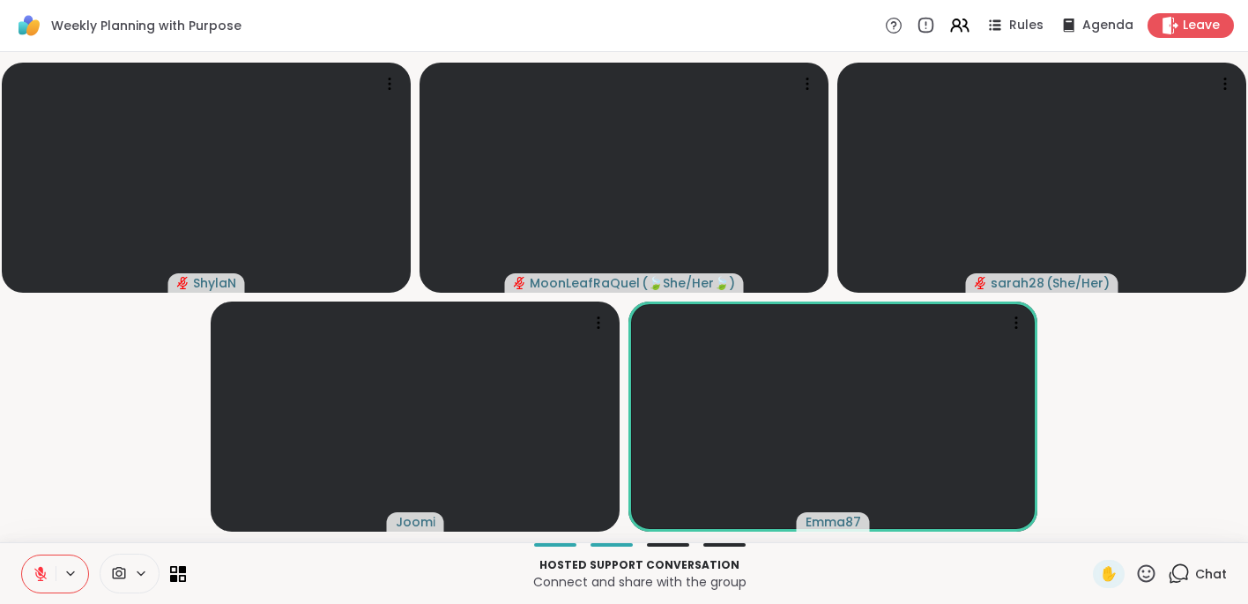
click at [1065, 577] on icon at bounding box center [1179, 573] width 22 height 22
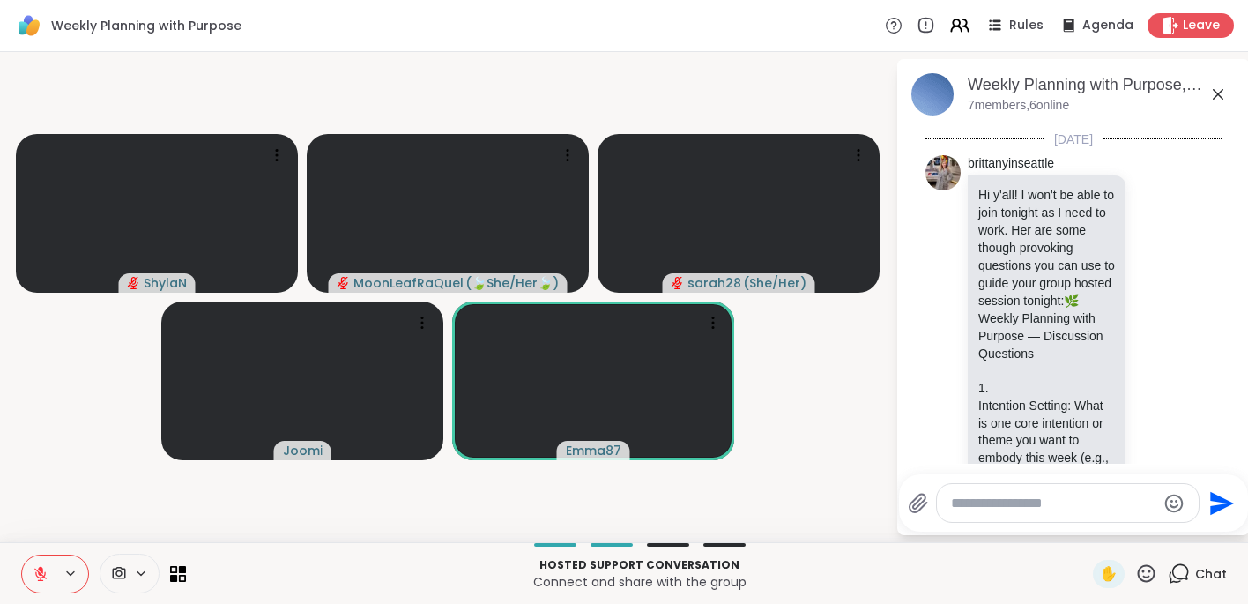
scroll to position [1306, 0]
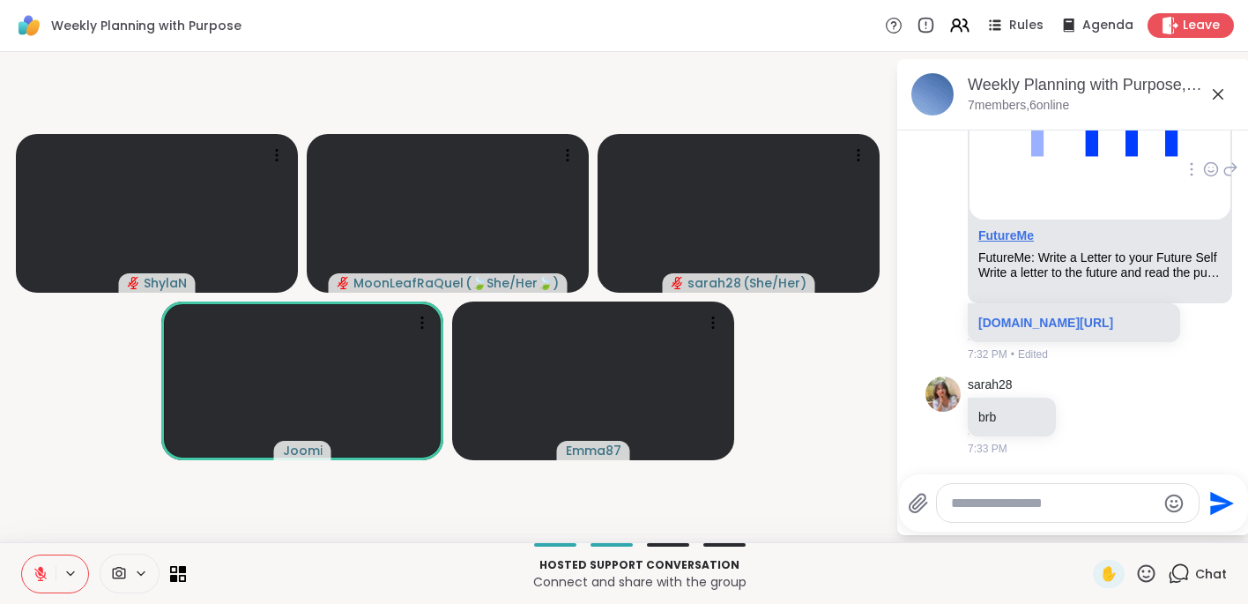
click at [1001, 239] on link "FutureMe" at bounding box center [1007, 235] width 56 height 14
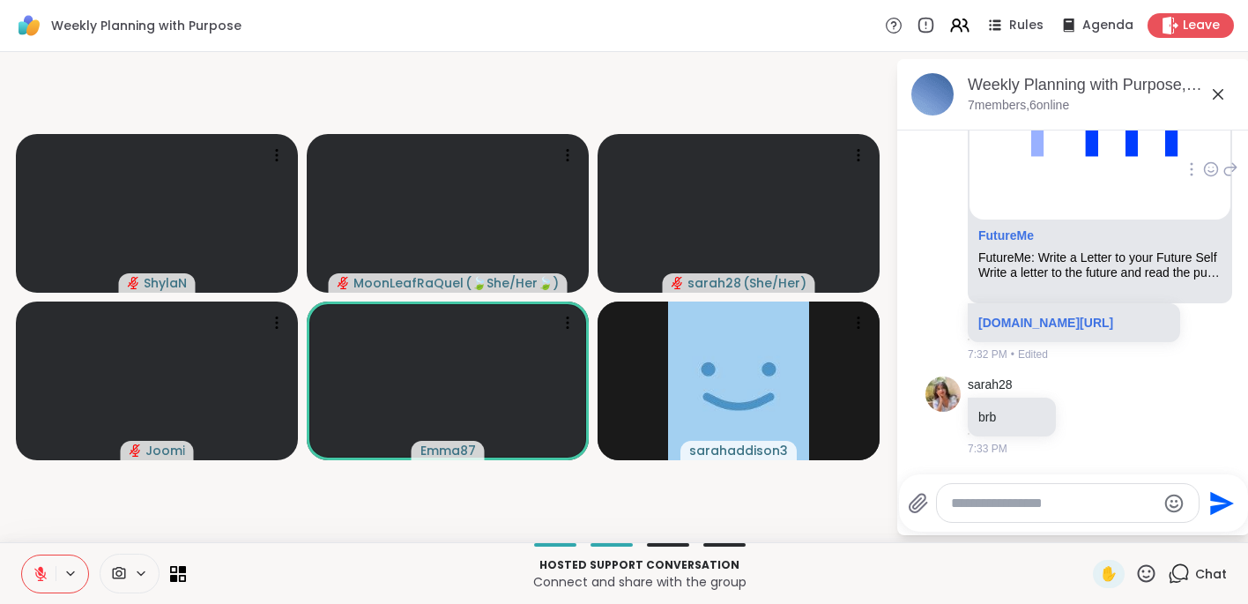
click at [1065, 168] on icon at bounding box center [1211, 169] width 16 height 18
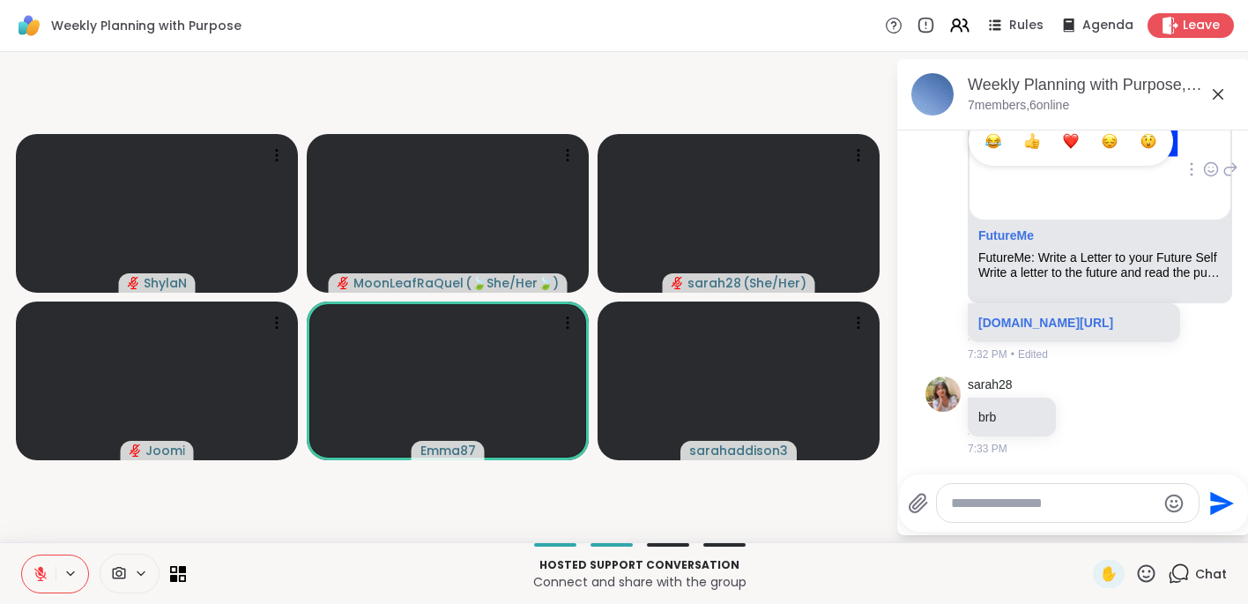
click at [1053, 152] on button "Select Reaction: Heart" at bounding box center [1070, 140] width 35 height 35
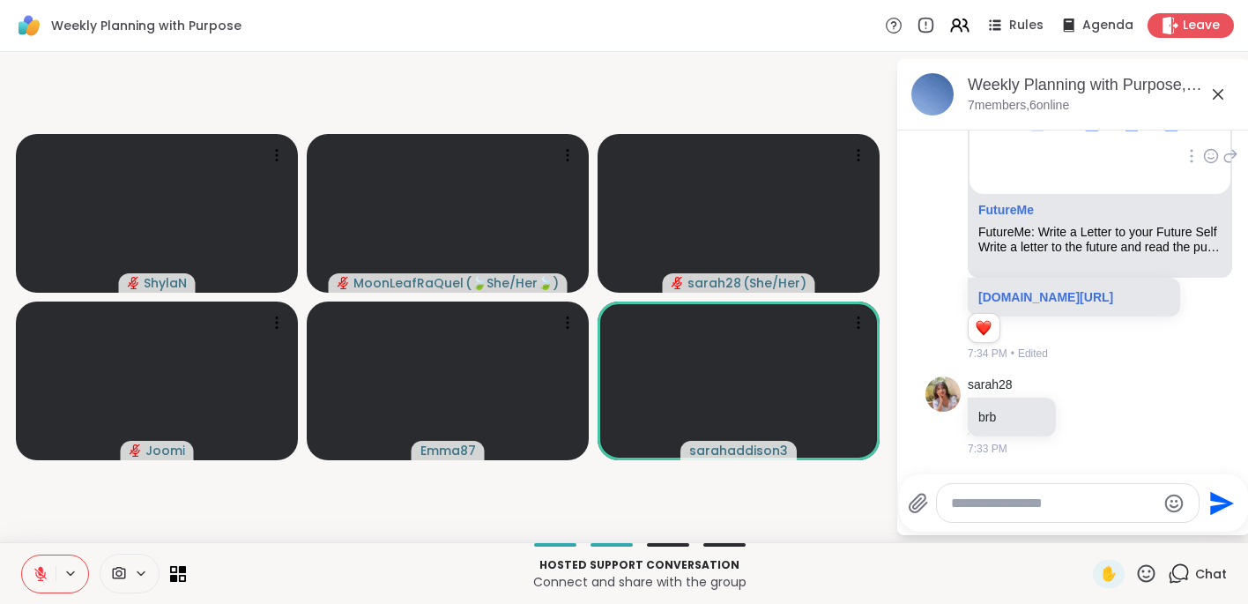
click at [41, 563] on button at bounding box center [38, 573] width 33 height 37
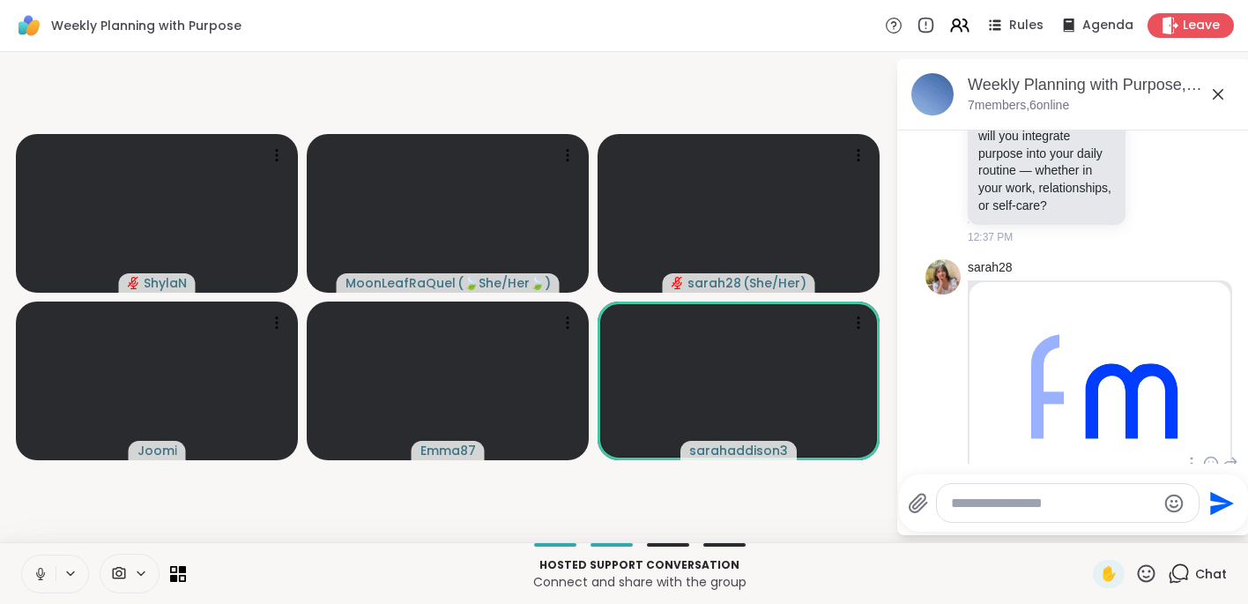
scroll to position [841, 0]
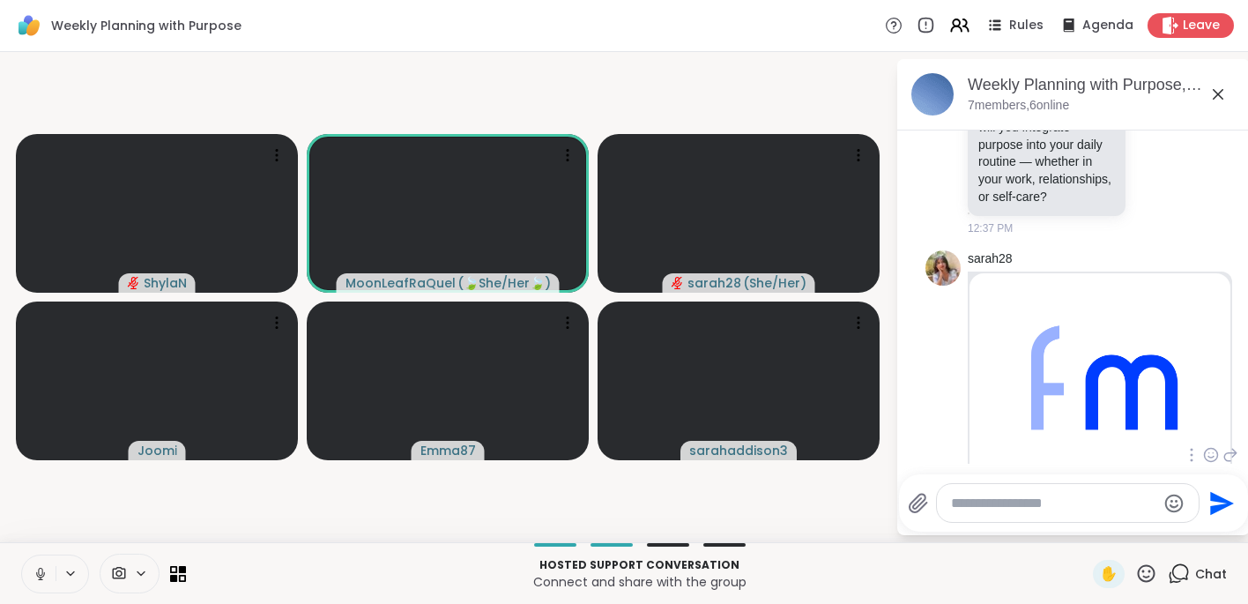
click at [51, 569] on button at bounding box center [38, 573] width 33 height 37
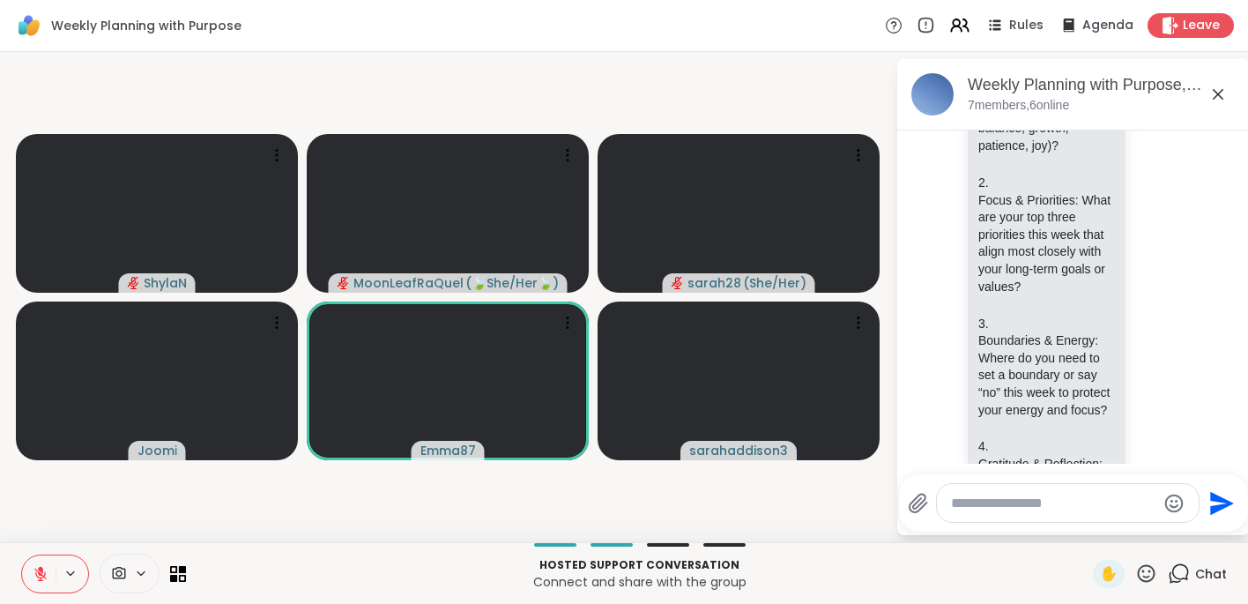
scroll to position [327, 0]
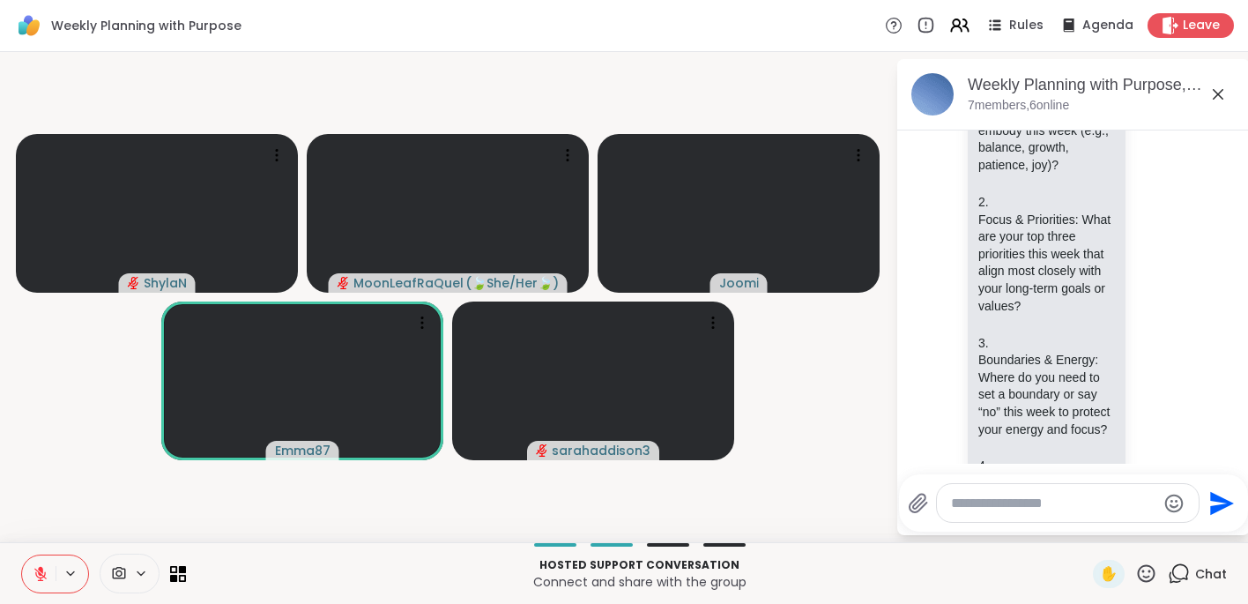
click at [1065, 576] on icon at bounding box center [1146, 573] width 22 height 22
click at [1065, 529] on div "✋ ❤️ 👍 🌟 🎉" at bounding box center [1153, 527] width 176 height 56
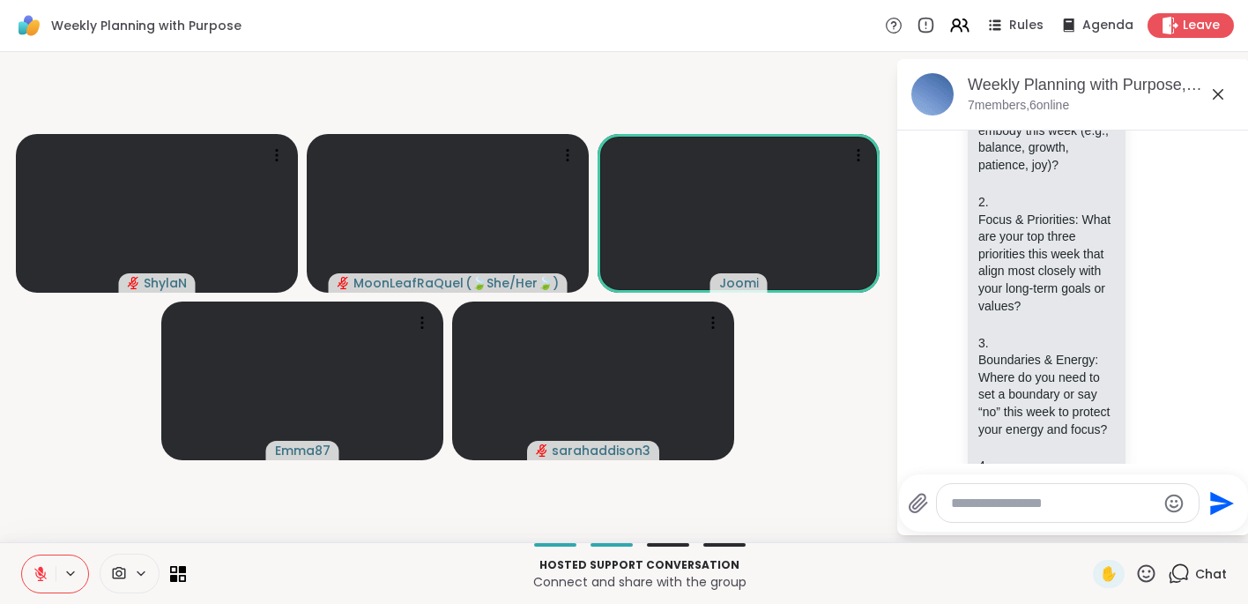
click at [1065, 560] on div "✋" at bounding box center [1125, 574] width 64 height 28
click at [1065, 572] on icon at bounding box center [1146, 573] width 22 height 22
click at [1065, 529] on div "❤️" at bounding box center [1095, 527] width 32 height 28
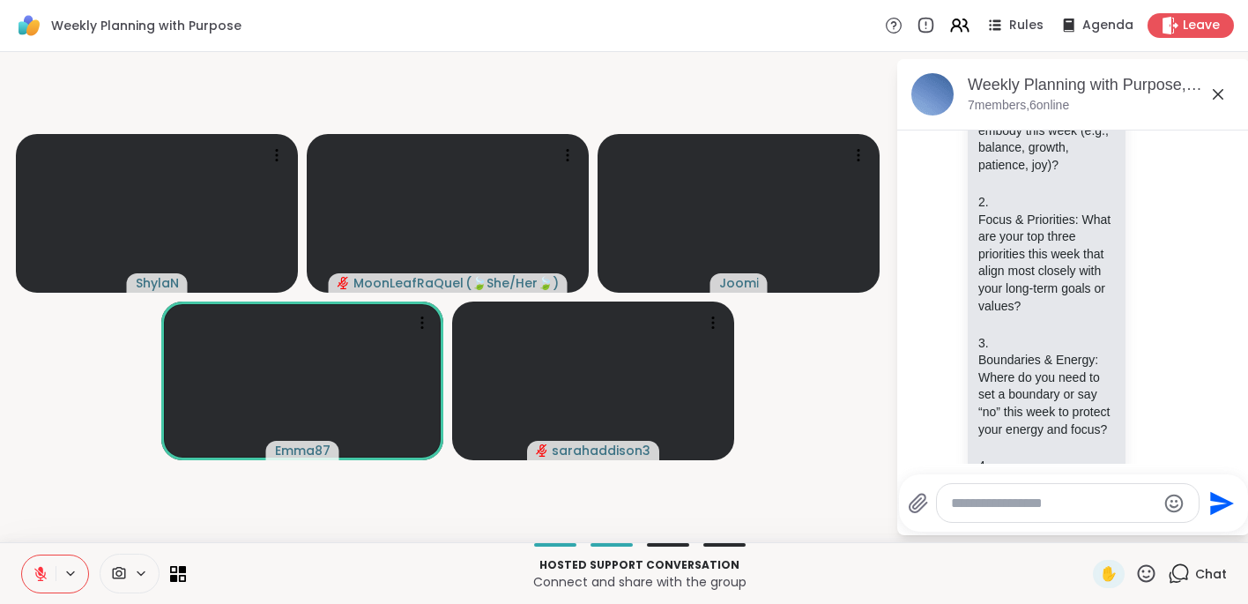
click at [47, 569] on icon at bounding box center [41, 574] width 16 height 16
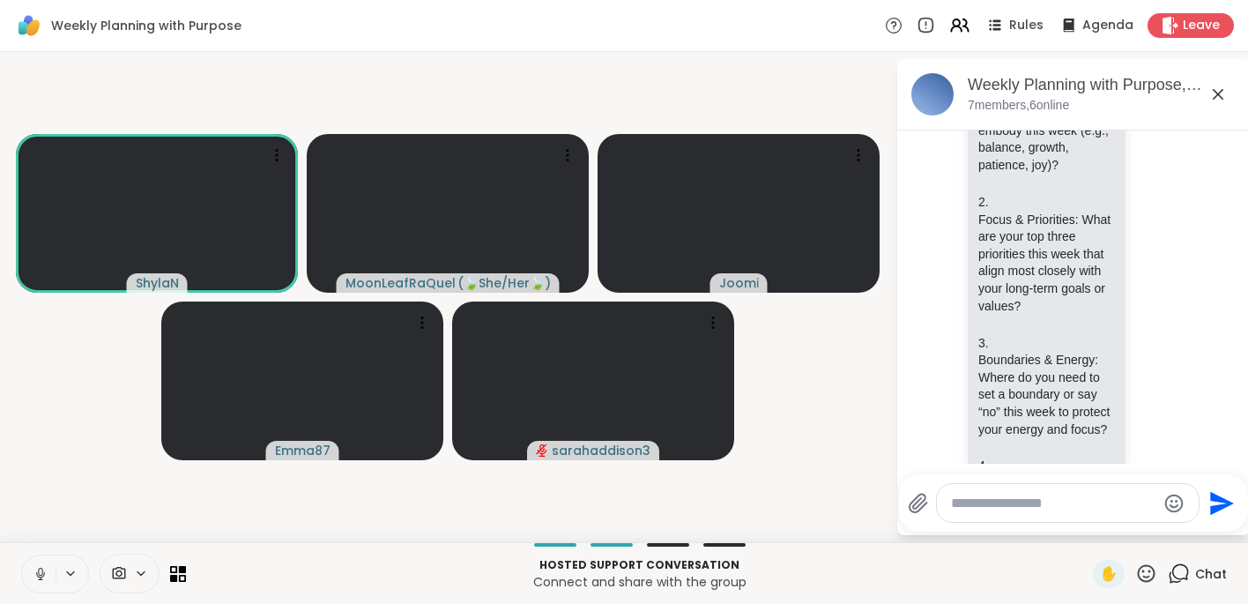
click at [41, 579] on icon at bounding box center [41, 574] width 16 height 16
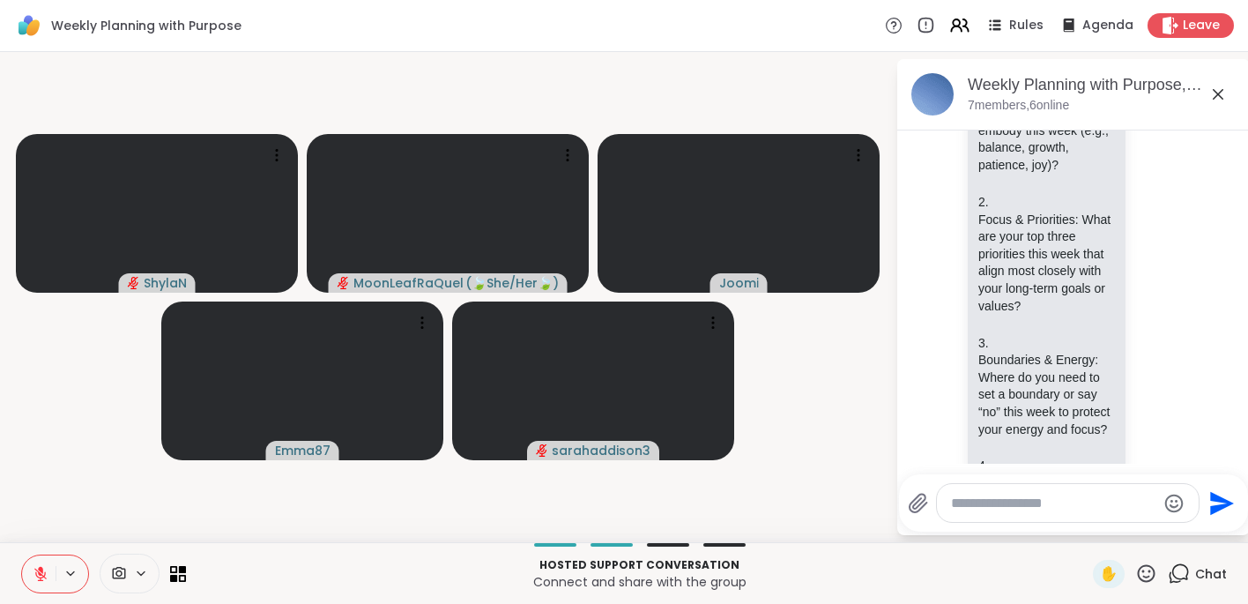
click at [1065, 573] on icon at bounding box center [1147, 573] width 18 height 18
click at [1065, 524] on div "❤️" at bounding box center [1095, 527] width 32 height 28
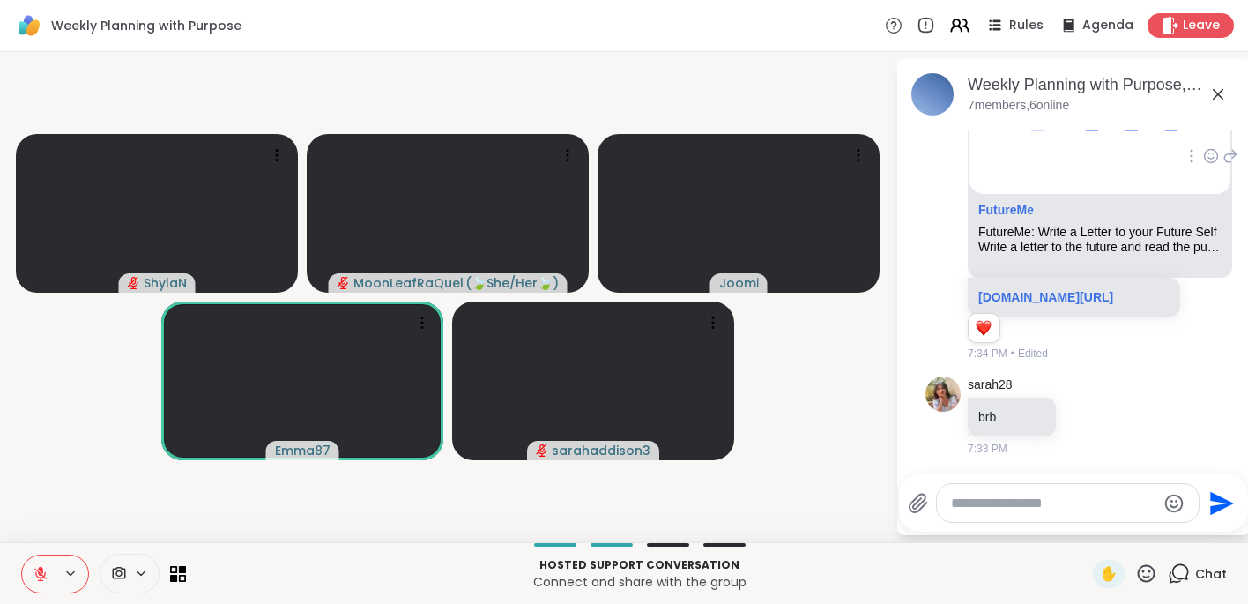
scroll to position [1330, 0]
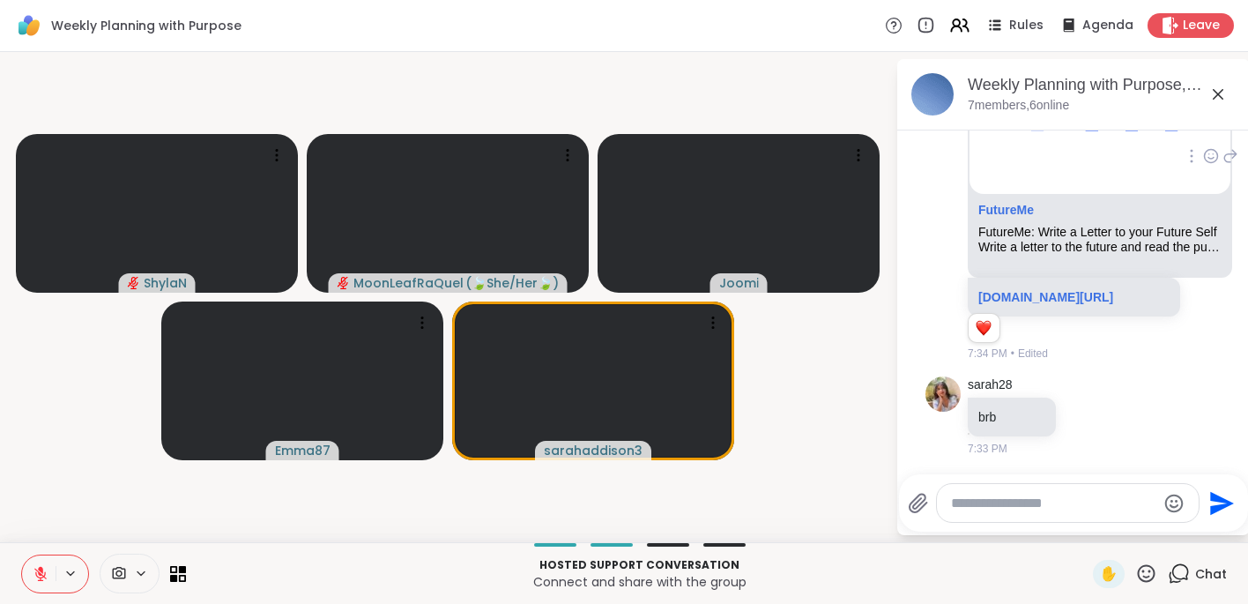
click at [1065, 577] on icon at bounding box center [1146, 573] width 22 height 22
click at [1065, 530] on span "❤️" at bounding box center [1095, 527] width 18 height 21
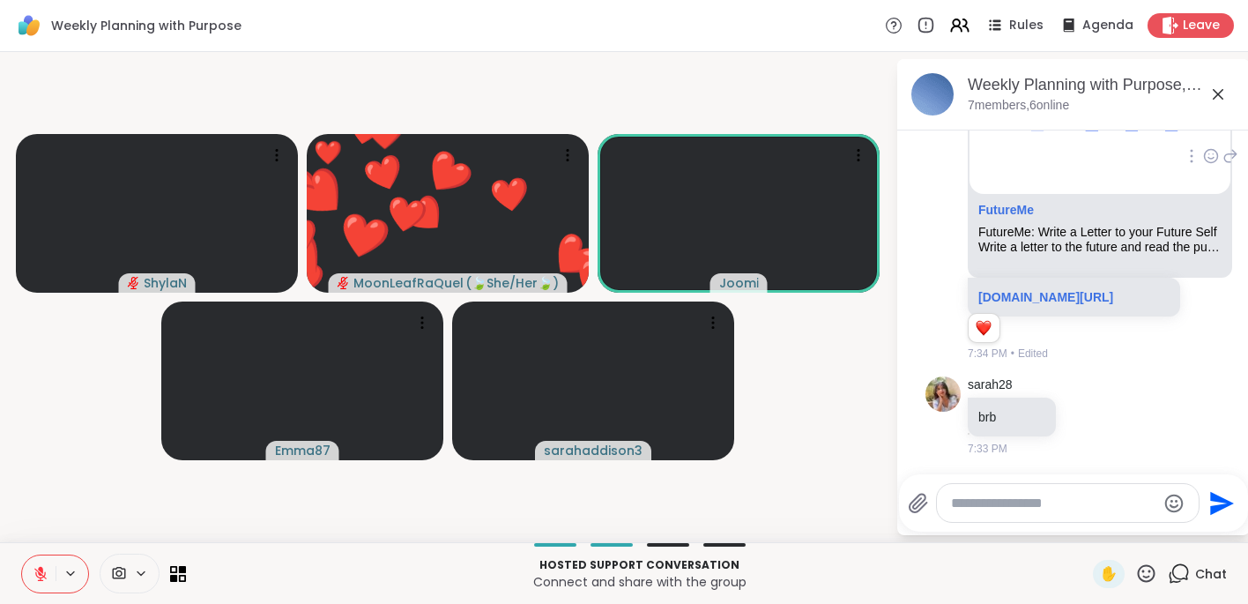
click at [1065, 570] on icon at bounding box center [1147, 573] width 18 height 18
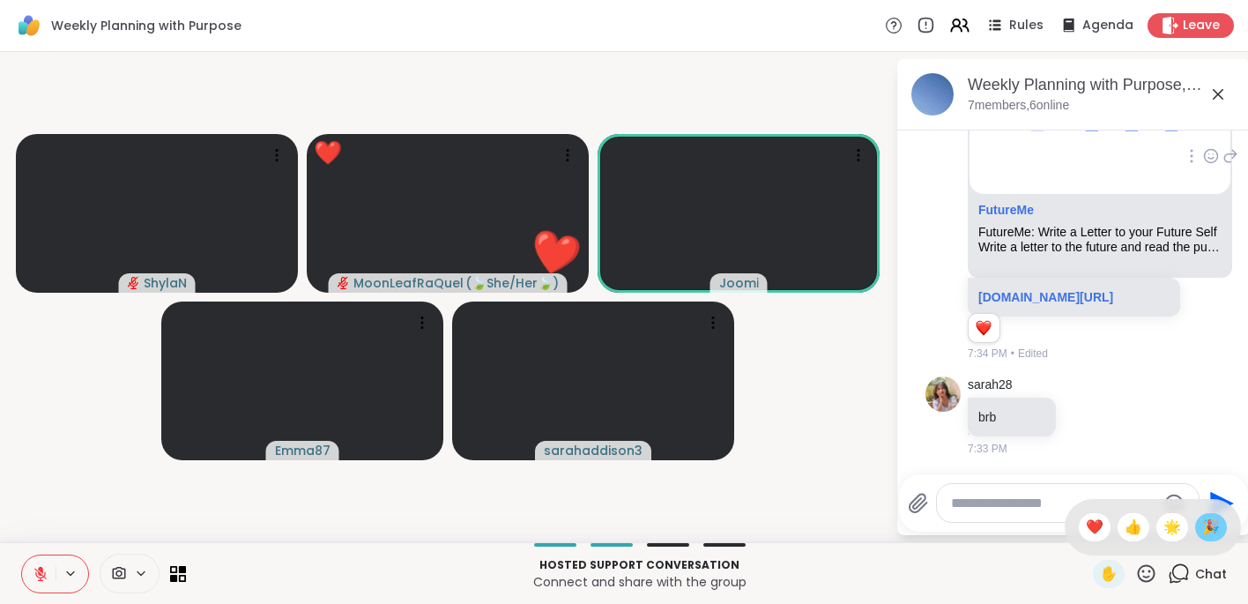
click at [1065, 526] on div "🎉" at bounding box center [1211, 527] width 32 height 28
click at [39, 576] on icon at bounding box center [41, 574] width 16 height 16
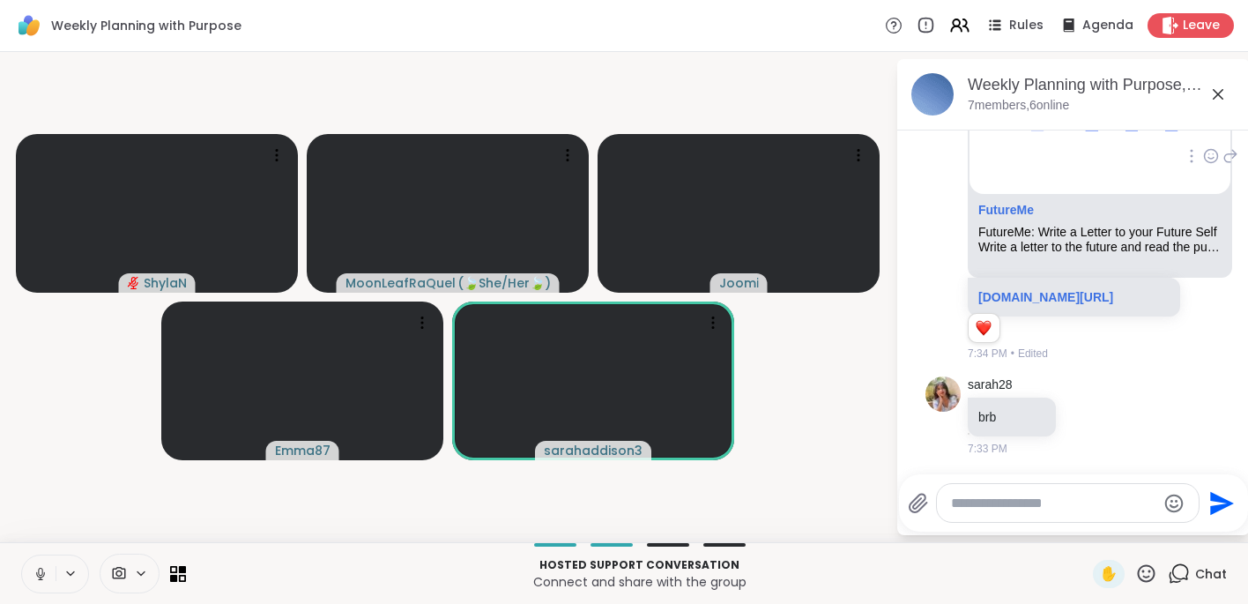
drag, startPoint x: 47, startPoint y: 572, endPoint x: 836, endPoint y: 456, distance: 797.5
click at [836, 456] on div "Weekly Planning with Purpose Rules Agenda Leave ShylaN MoonLeafRaQuel ( 🍃She/He…" at bounding box center [624, 302] width 1248 height 604
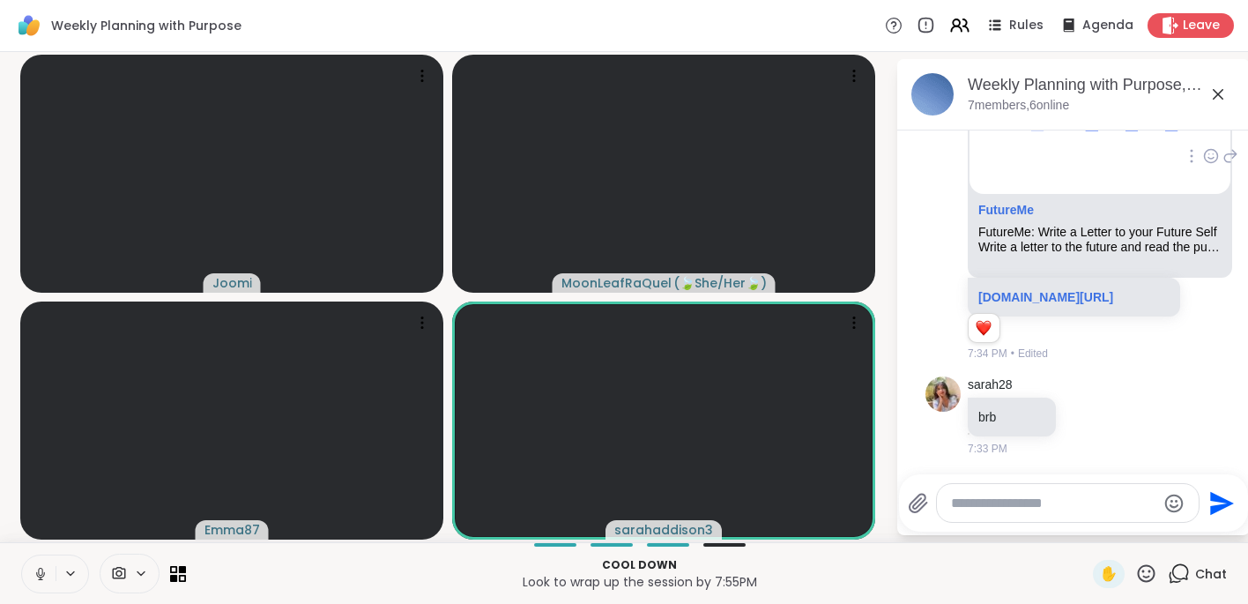
click at [1065, 569] on icon at bounding box center [1146, 573] width 22 height 22
click at [1065, 533] on span "❤️" at bounding box center [1095, 527] width 18 height 21
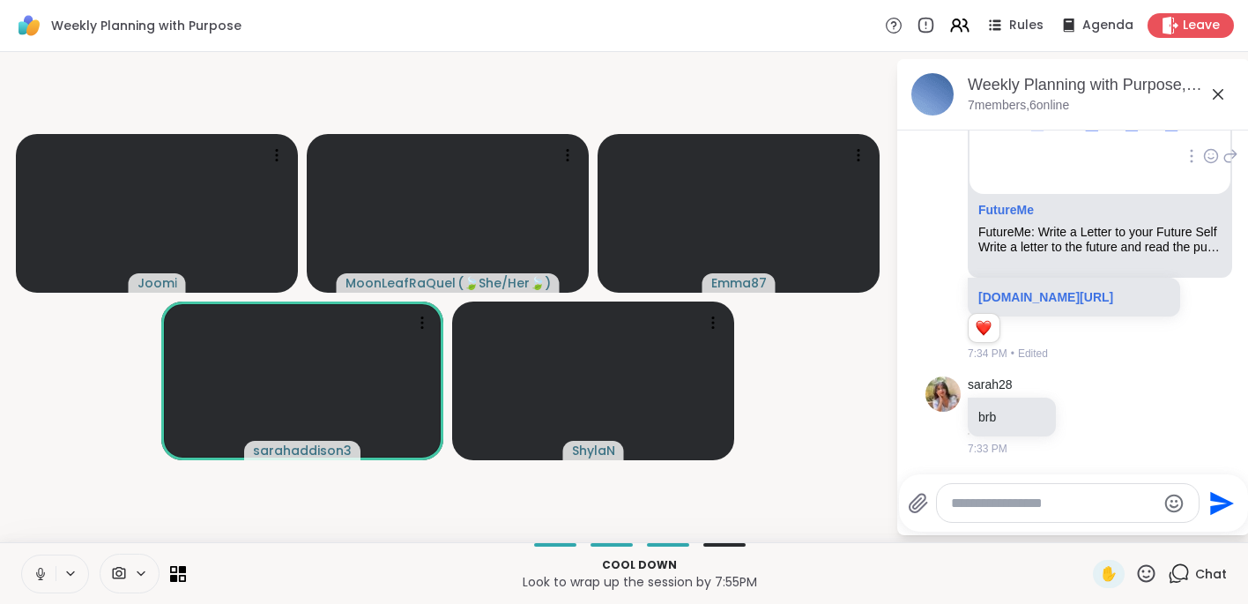
click at [1065, 569] on icon at bounding box center [1146, 573] width 22 height 22
click at [1065, 527] on span "❤️" at bounding box center [1095, 527] width 18 height 21
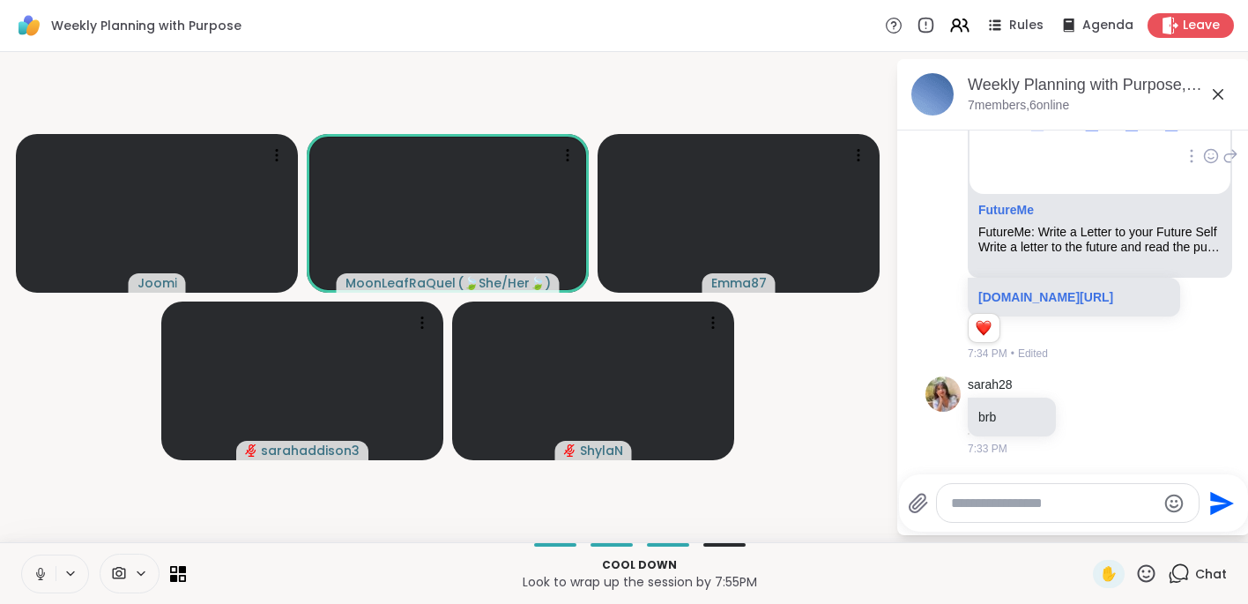
click at [44, 571] on icon at bounding box center [40, 573] width 9 height 5
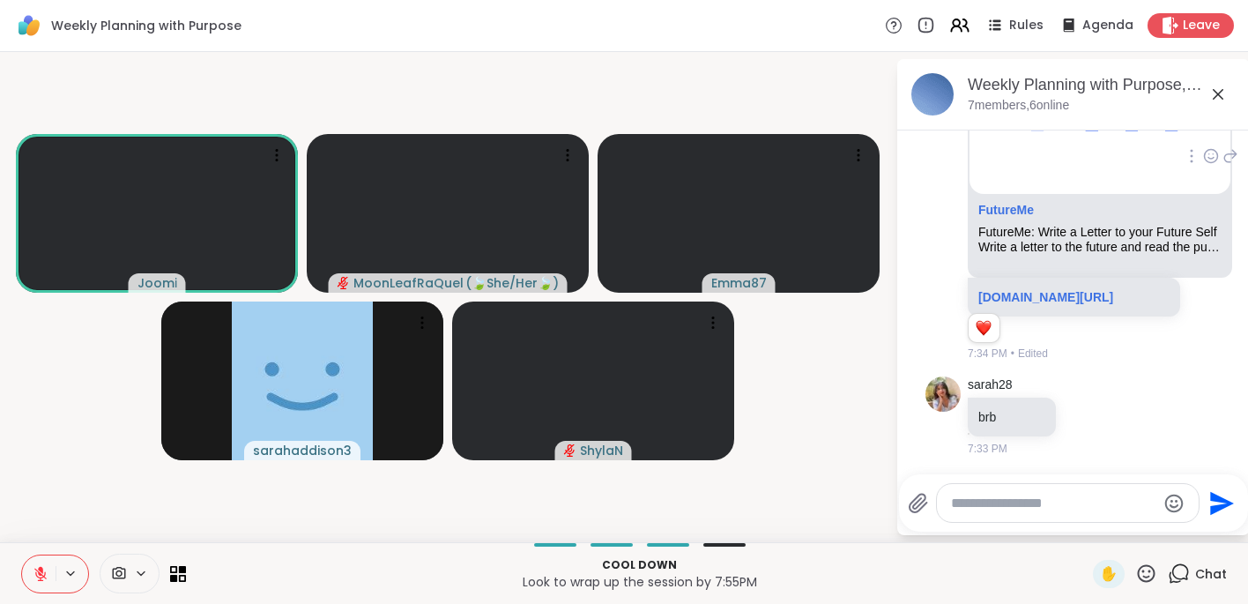
click at [52, 582] on button at bounding box center [38, 573] width 33 height 37
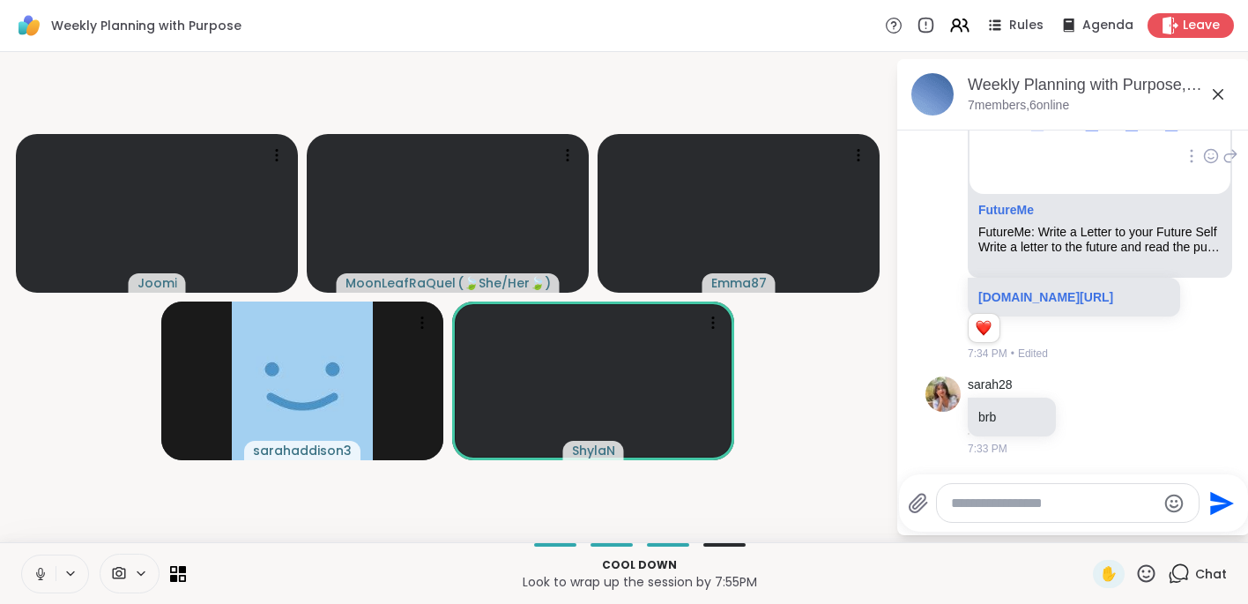
click at [35, 575] on icon at bounding box center [41, 574] width 16 height 16
click at [86, 458] on video-player-container "[PERSON_NAME] ( 🍃She/Her🍃 ) Emma87 sarahaddison3 [PERSON_NAME]" at bounding box center [448, 297] width 875 height 476
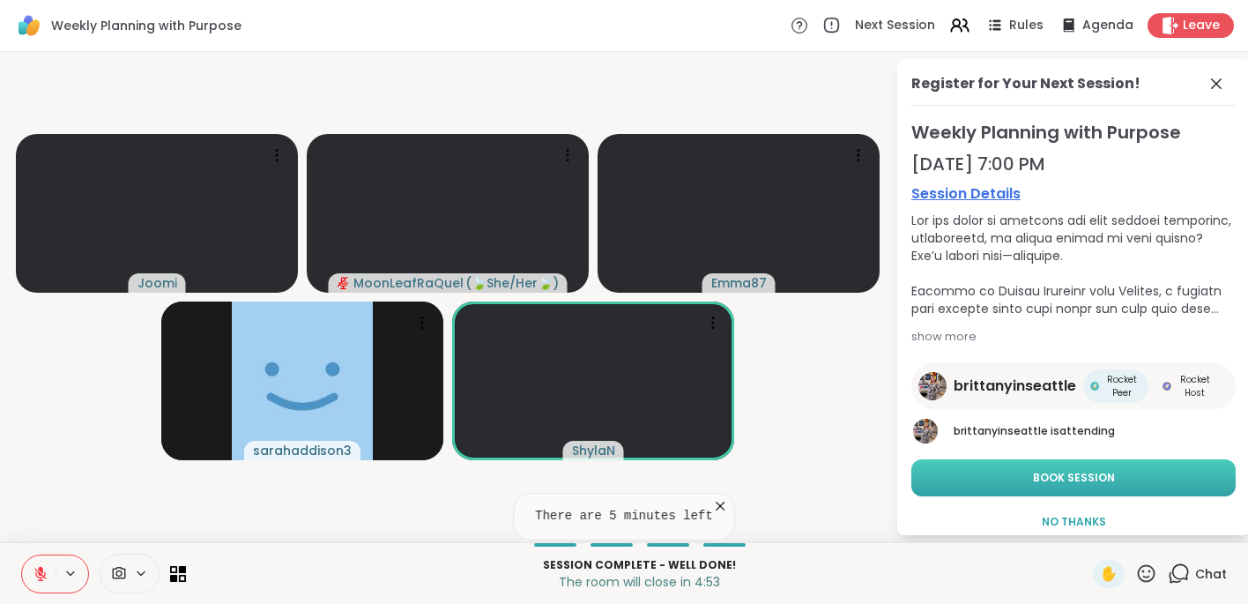
click at [1065, 485] on button "Book Session" at bounding box center [1074, 477] width 324 height 37
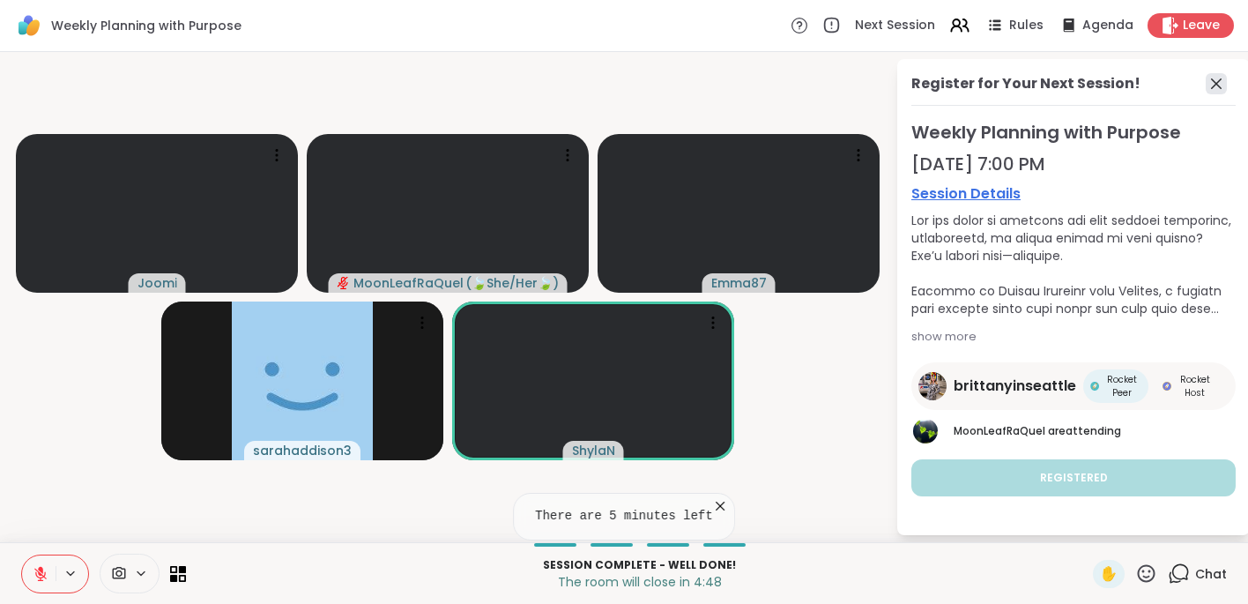
click at [1065, 82] on icon at bounding box center [1216, 83] width 21 height 21
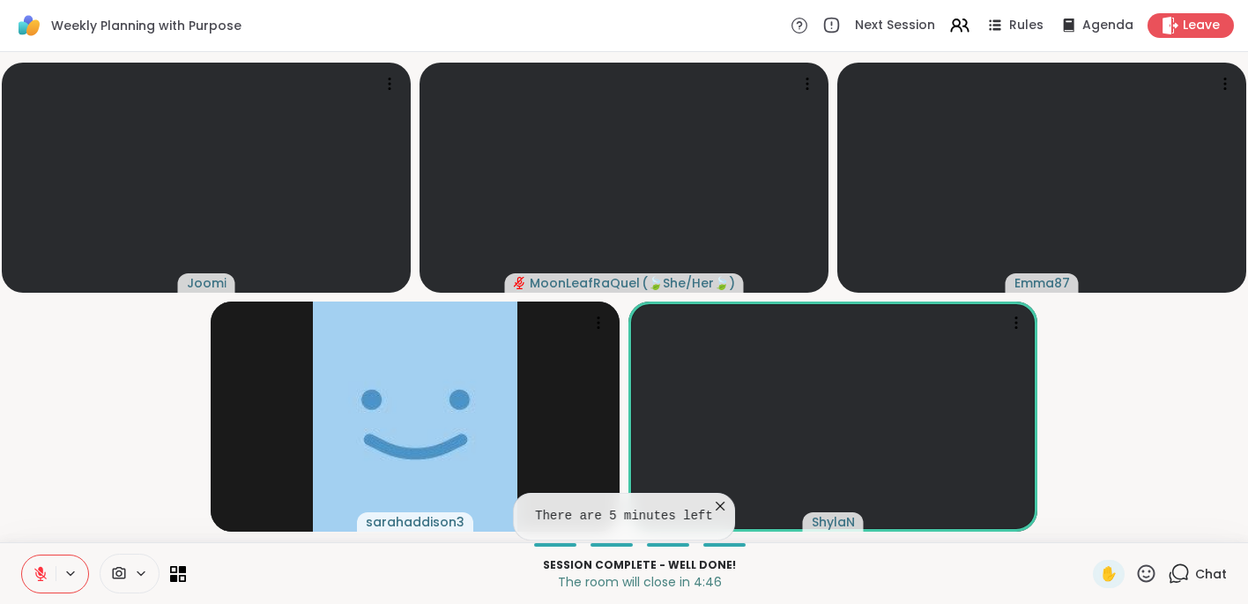
click at [1065, 576] on span "Chat" at bounding box center [1211, 574] width 32 height 18
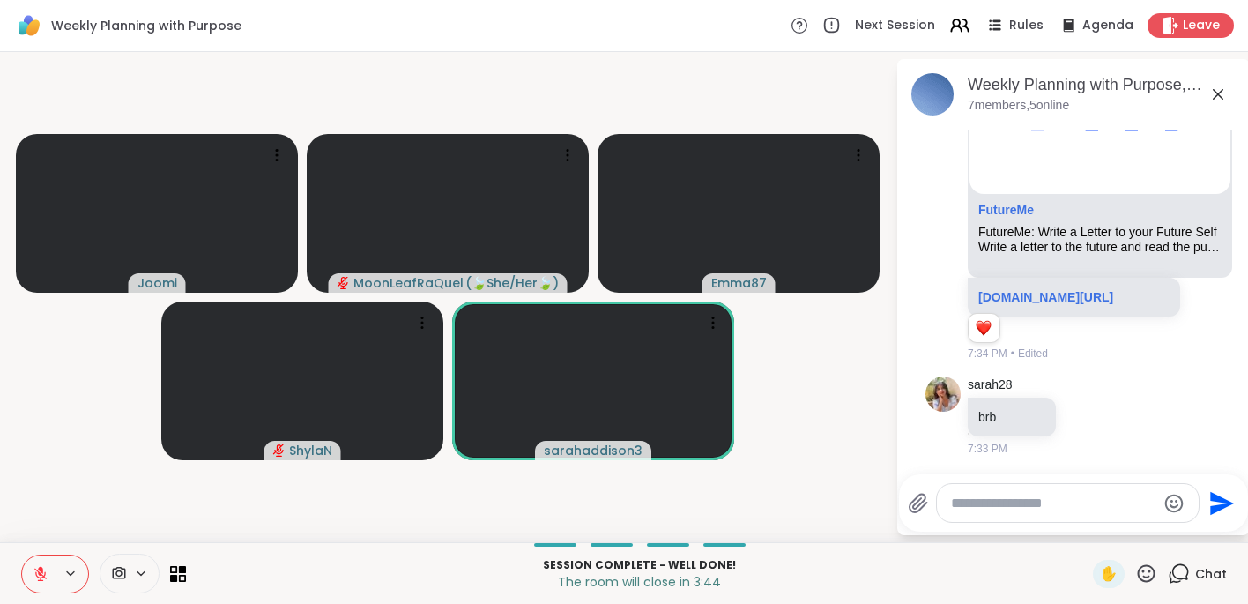
click at [63, 573] on icon at bounding box center [70, 573] width 14 height 15
click at [46, 576] on icon at bounding box center [41, 574] width 16 height 16
click at [45, 572] on icon at bounding box center [41, 574] width 16 height 16
drag, startPoint x: 42, startPoint y: 571, endPoint x: 39, endPoint y: 427, distance: 144.6
click at [39, 427] on div "Weekly Planning with Purpose Next Session Rules Agenda Leave [PERSON_NAME] ( 🍃S…" at bounding box center [624, 302] width 1248 height 604
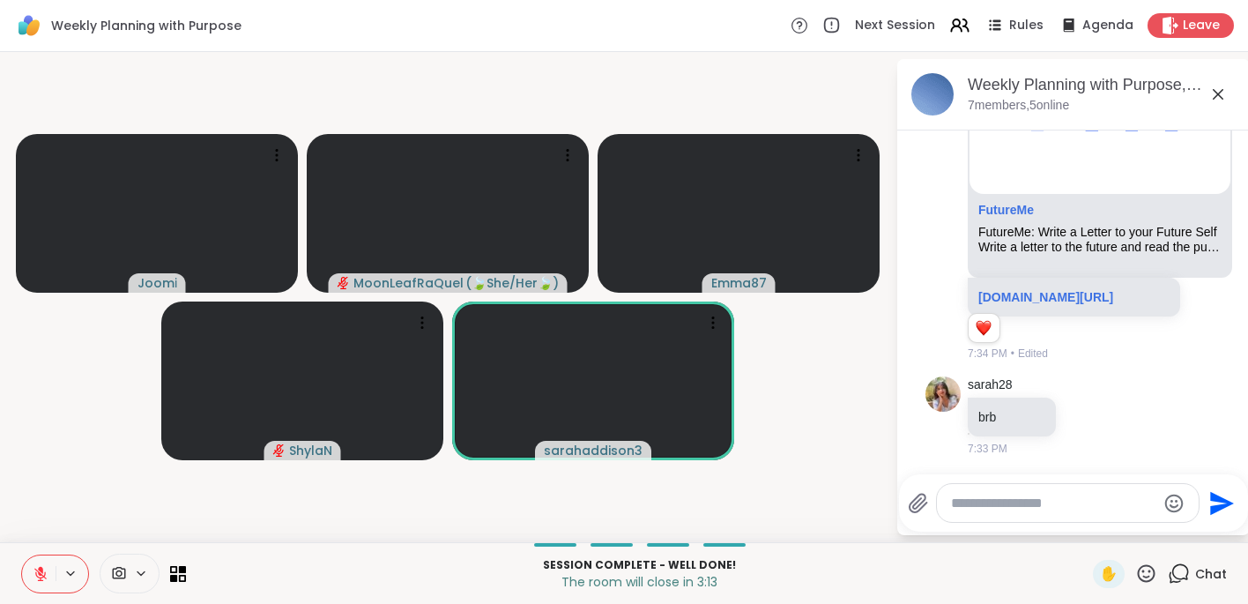
click at [39, 427] on video-player-container "[PERSON_NAME] ( 🍃She/Her🍃 ) Emma87 ShylaN sarahaddison3" at bounding box center [448, 297] width 875 height 476
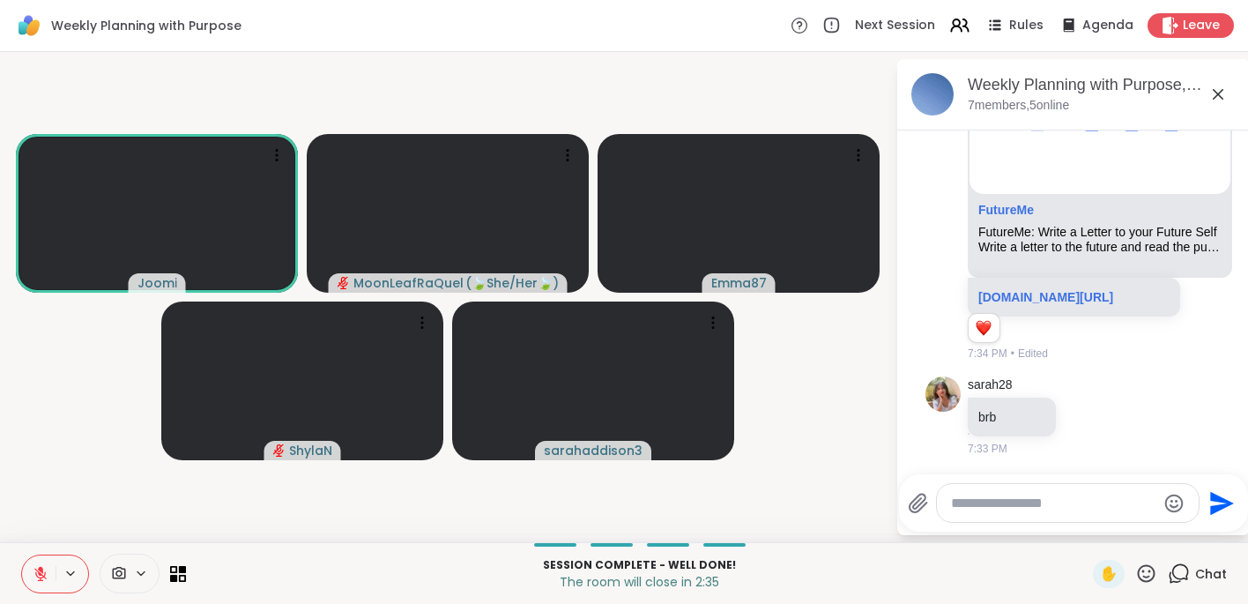
click at [44, 567] on icon at bounding box center [41, 574] width 16 height 16
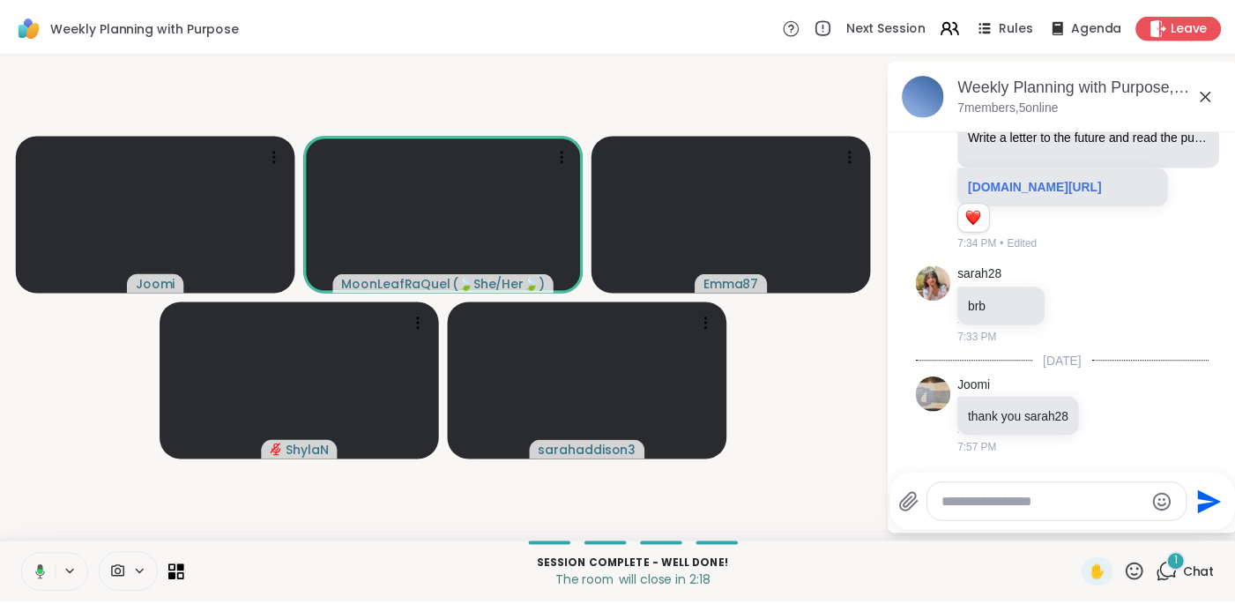
scroll to position [1442, 0]
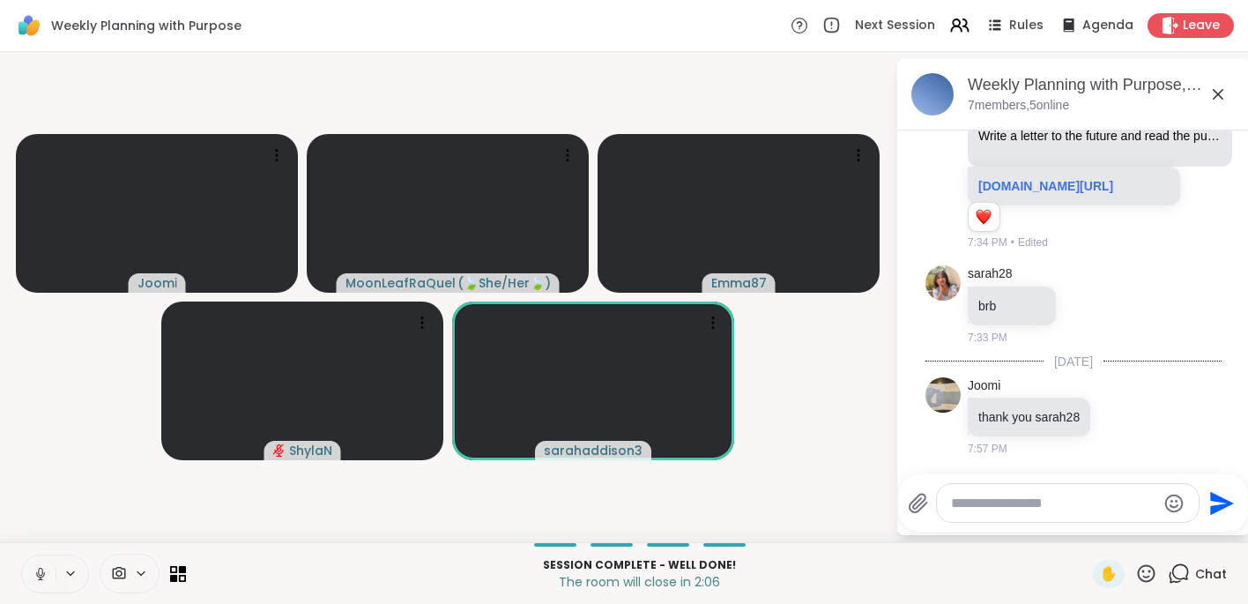
drag, startPoint x: 41, startPoint y: 570, endPoint x: 67, endPoint y: 460, distance: 113.3
click at [67, 460] on div "Weekly Planning with Purpose Next Session Rules Agenda Leave [PERSON_NAME] ( 🍃S…" at bounding box center [624, 302] width 1248 height 604
click at [146, 421] on video-player-container "[PERSON_NAME] ( 🍃She/Her🍃 ) Emma87 ShylaN sarahaddison3" at bounding box center [448, 297] width 875 height 476
click at [34, 574] on icon at bounding box center [41, 574] width 16 height 16
drag, startPoint x: 33, startPoint y: 574, endPoint x: 82, endPoint y: 422, distance: 159.5
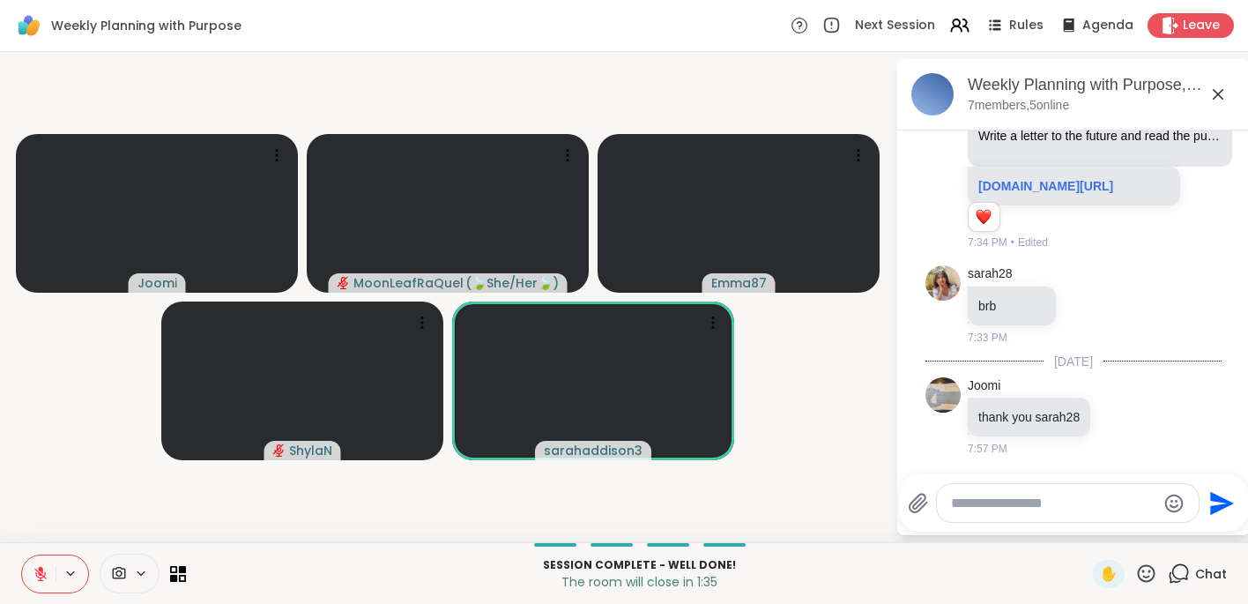
click at [82, 422] on div "Weekly Planning with Purpose Next Session Rules Agenda Leave [PERSON_NAME] ( 🍃S…" at bounding box center [624, 302] width 1248 height 604
click at [56, 476] on video-player-container "[PERSON_NAME] ( 🍃She/Her🍃 ) Emma87 ShylaN sarahaddison3" at bounding box center [448, 297] width 875 height 476
click at [103, 459] on video-player-container "[PERSON_NAME] ( 🍃She/Her🍃 ) Emma87 ShylaN sarahaddison3" at bounding box center [448, 297] width 875 height 476
click at [44, 569] on icon at bounding box center [41, 574] width 16 height 16
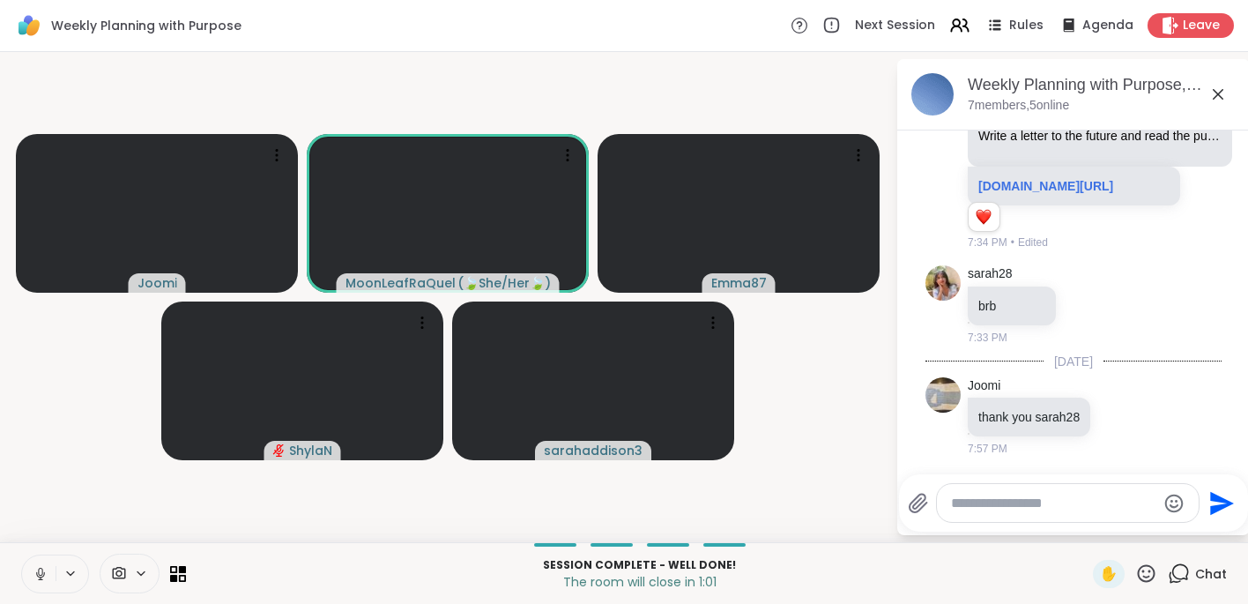
drag, startPoint x: 45, startPoint y: 567, endPoint x: 61, endPoint y: 480, distance: 88.7
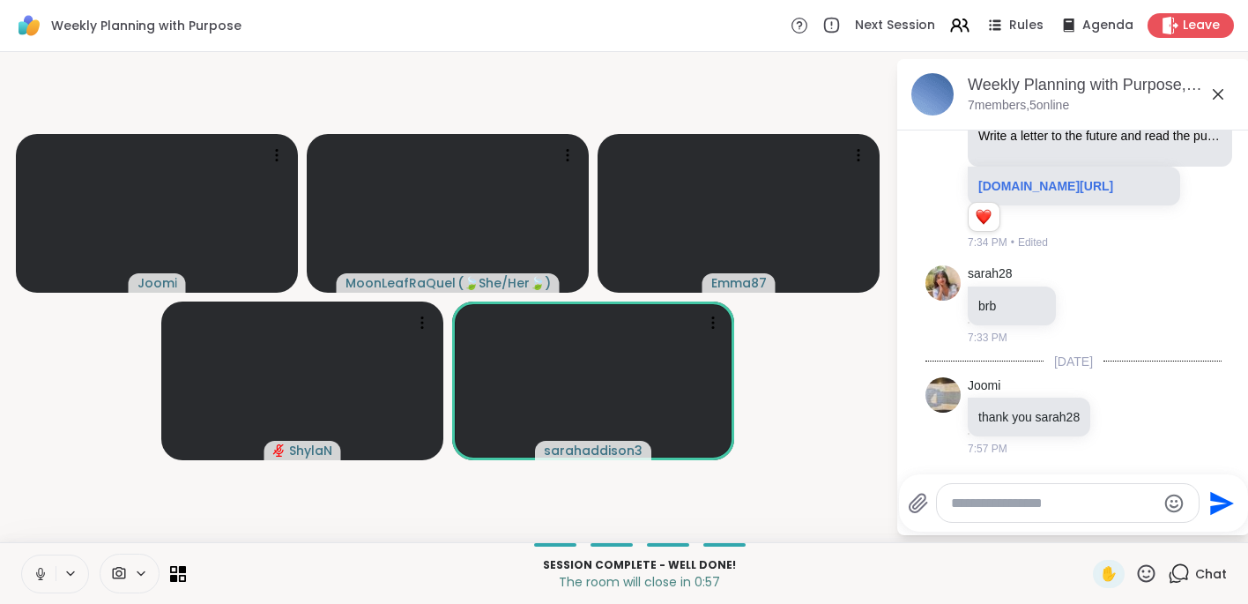
click at [37, 569] on icon at bounding box center [41, 574] width 16 height 16
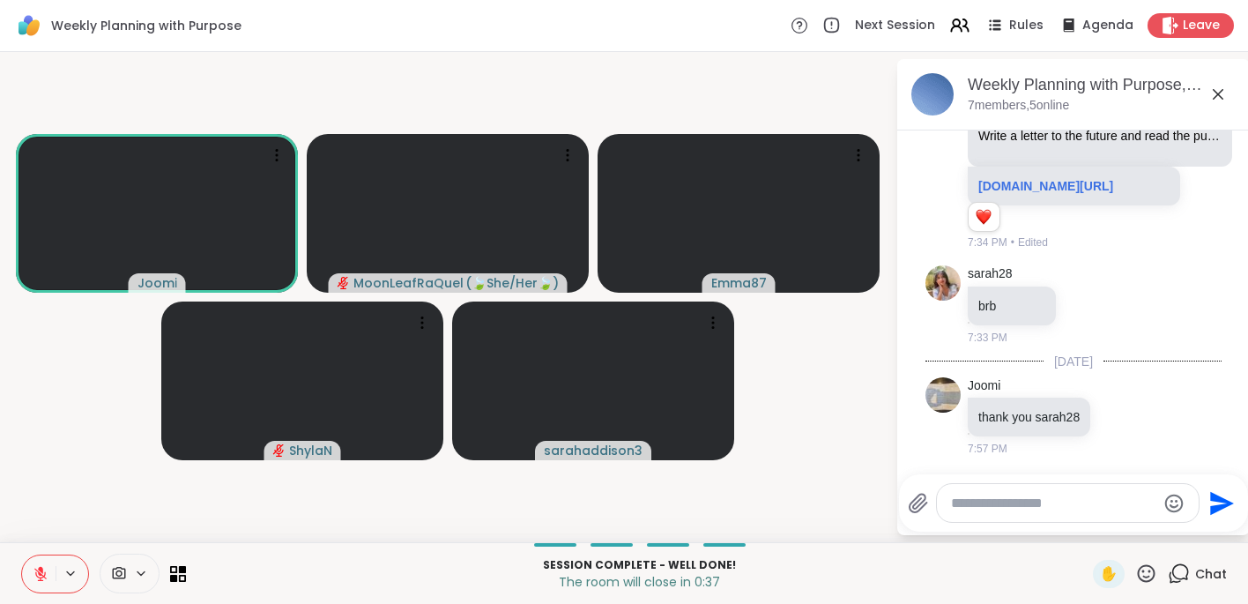
click at [68, 448] on video-player-container "[PERSON_NAME] ( 🍃She/Her🍃 ) Emma87 ShylaN sarahaddison3" at bounding box center [448, 297] width 875 height 476
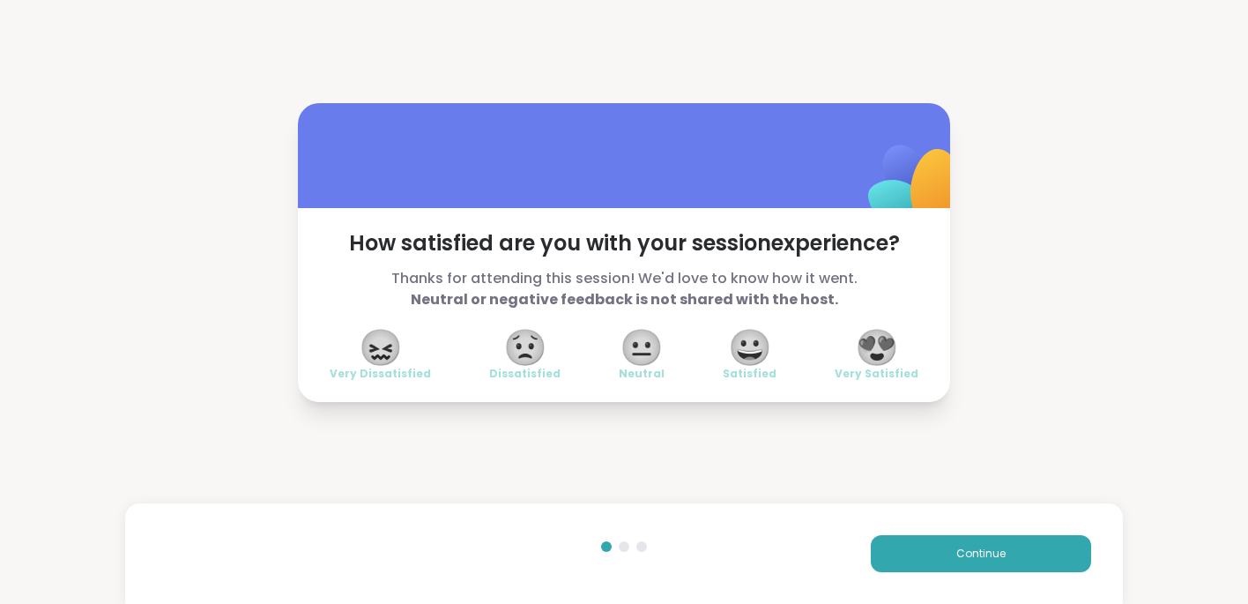
click at [872, 355] on span "😍" at bounding box center [877, 347] width 44 height 32
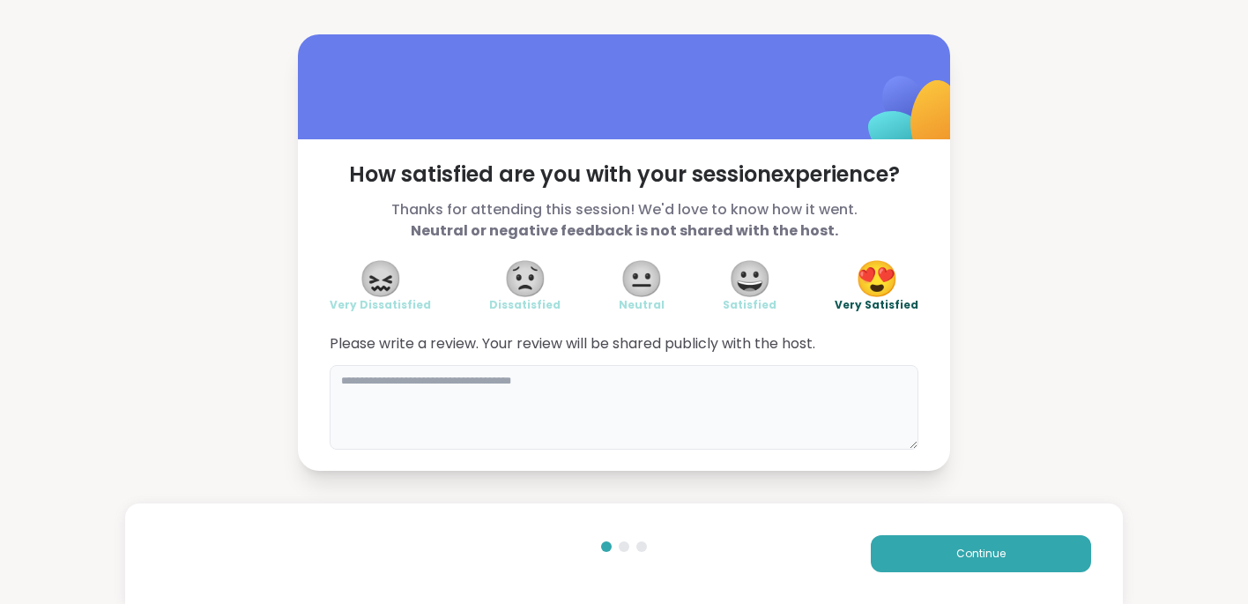
click at [413, 386] on textarea at bounding box center [624, 407] width 589 height 85
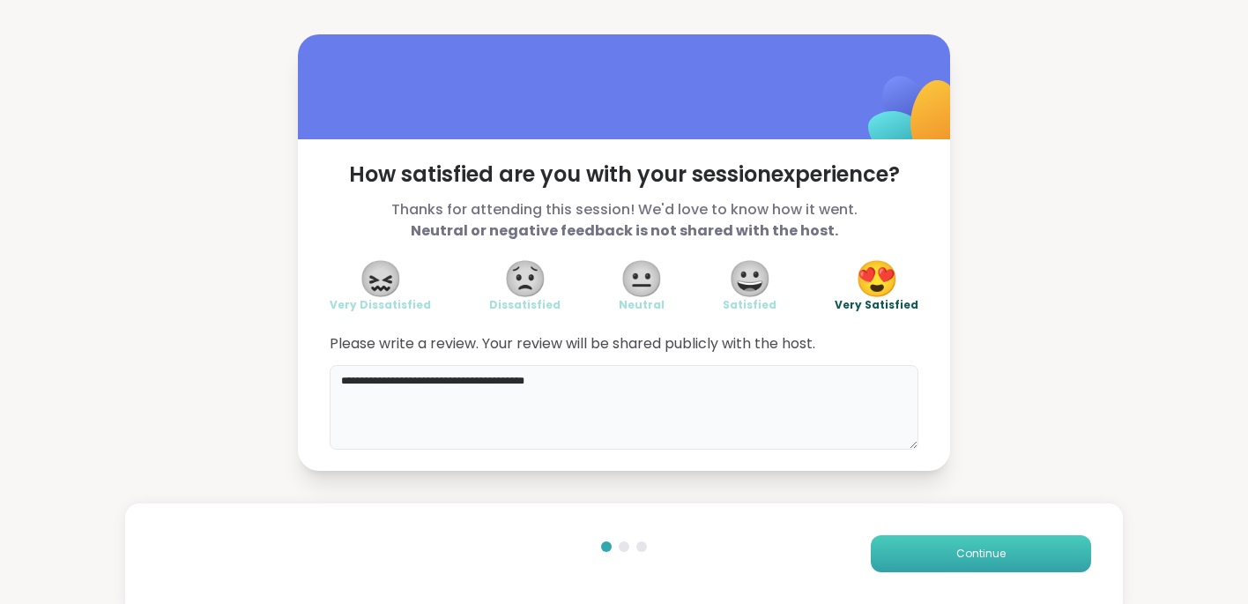
type textarea "**********"
click at [983, 554] on span "Continue" at bounding box center [980, 554] width 49 height 16
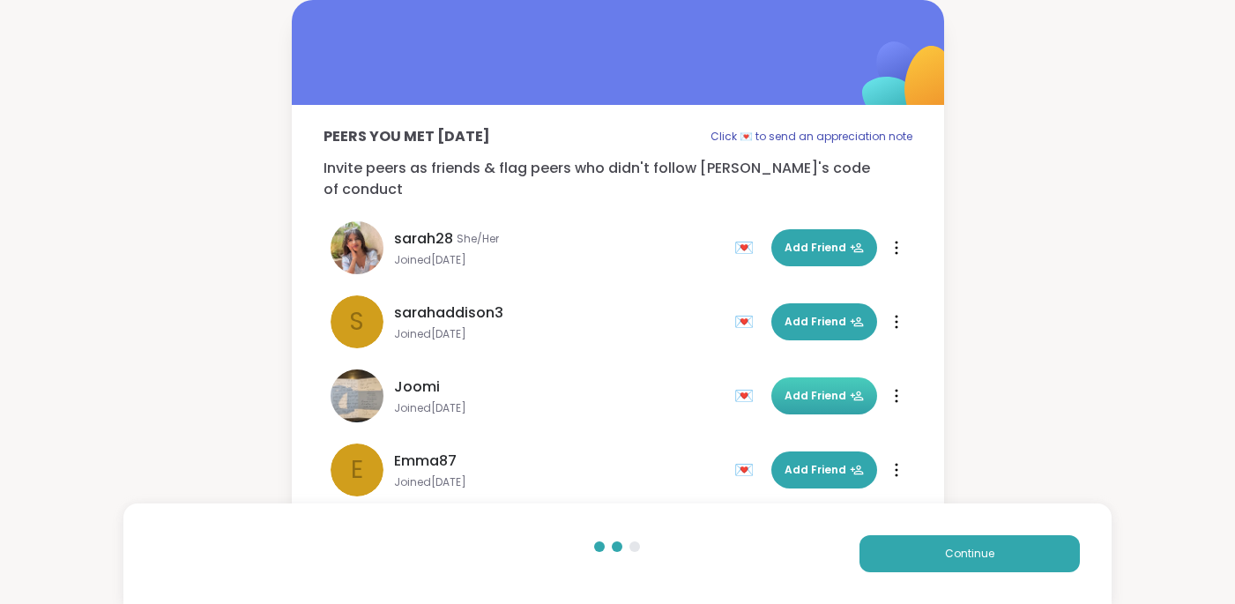
click at [815, 388] on span "Add Friend" at bounding box center [824, 396] width 79 height 16
click at [819, 240] on span "Add Friend" at bounding box center [824, 248] width 79 height 16
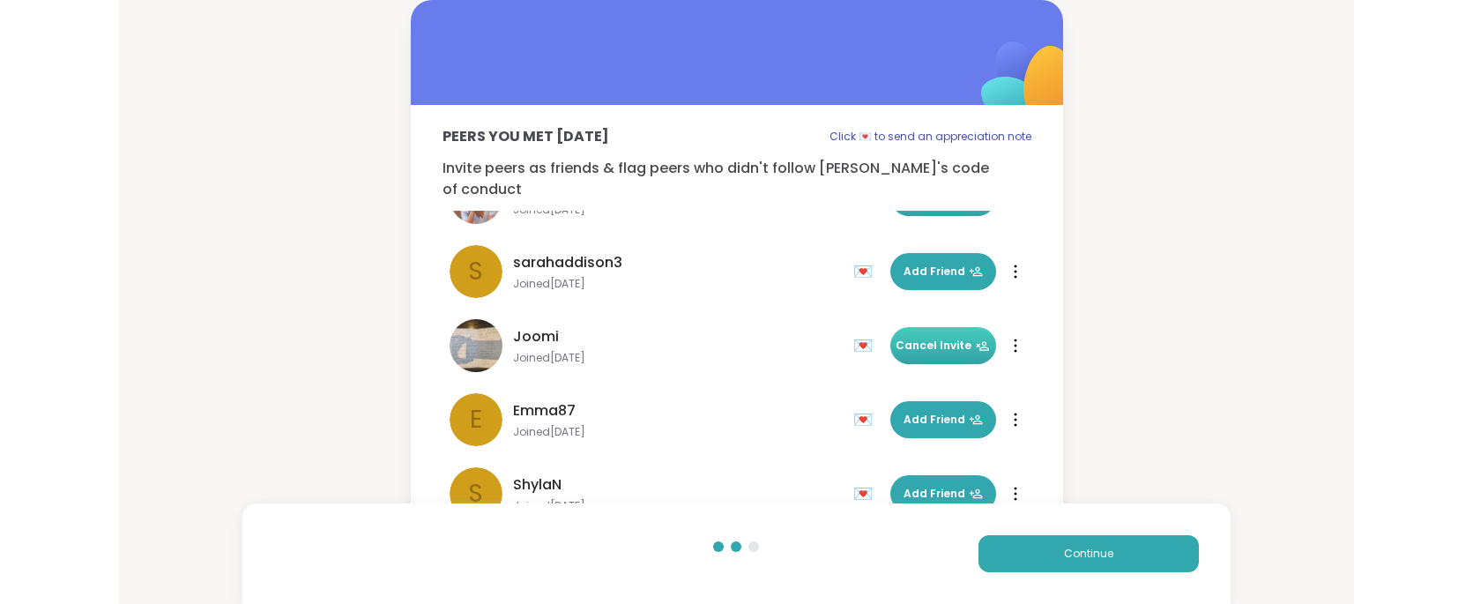
scroll to position [53, 0]
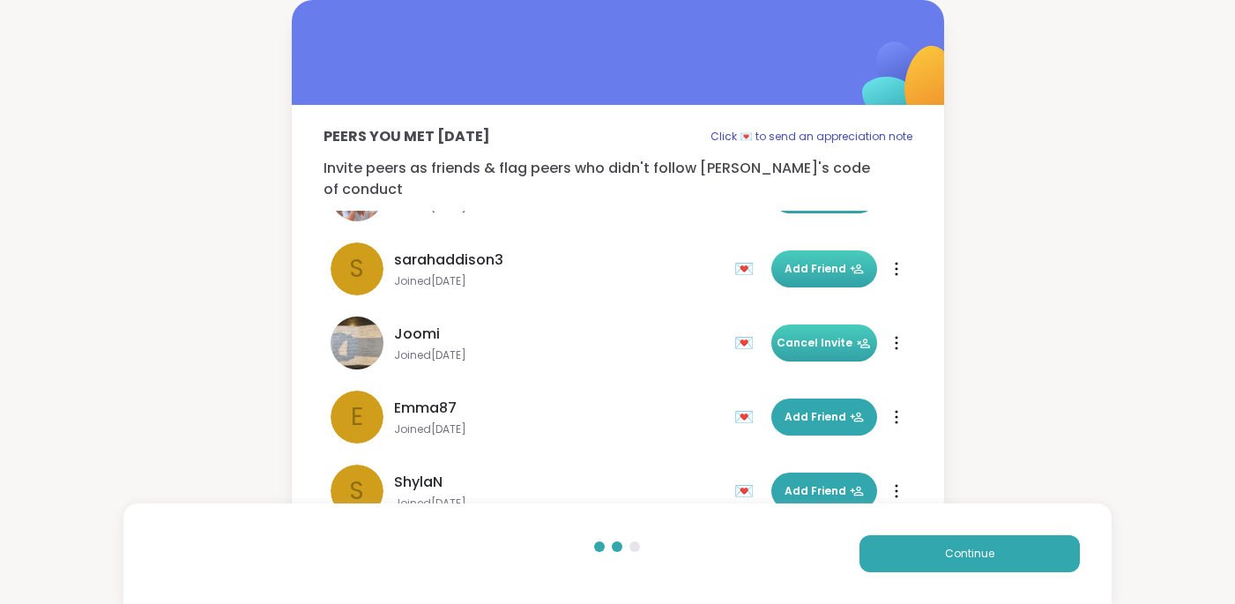
click at [820, 261] on span "Add Friend" at bounding box center [824, 269] width 79 height 16
